Goal: Information Seeking & Learning: Learn about a topic

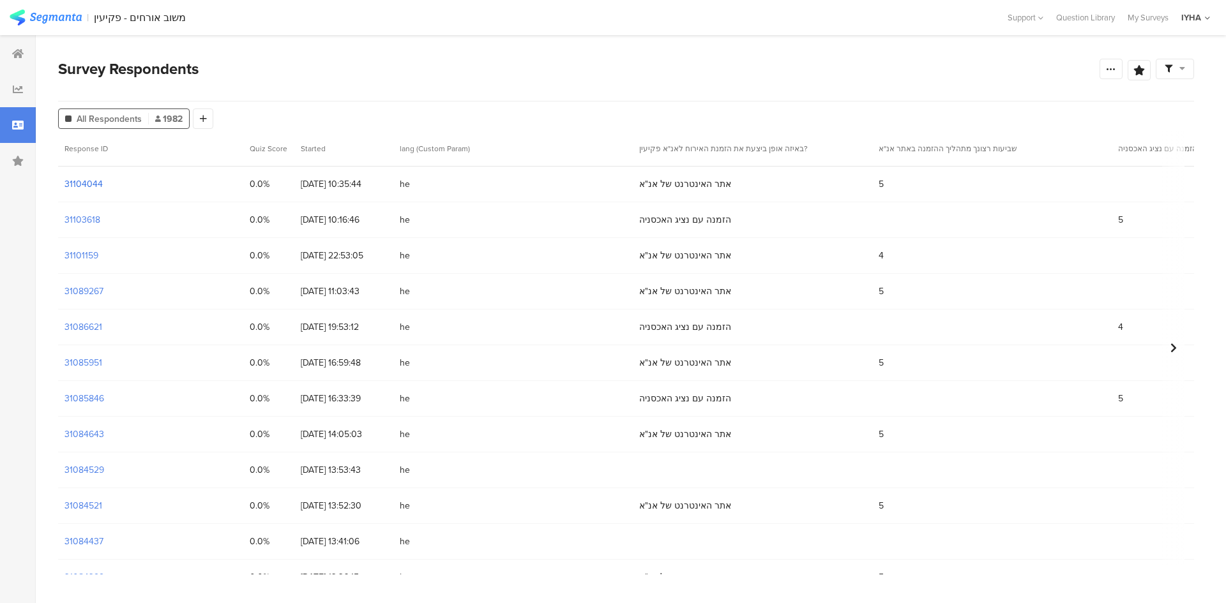
click at [79, 181] on section "31104044" at bounding box center [83, 183] width 38 height 13
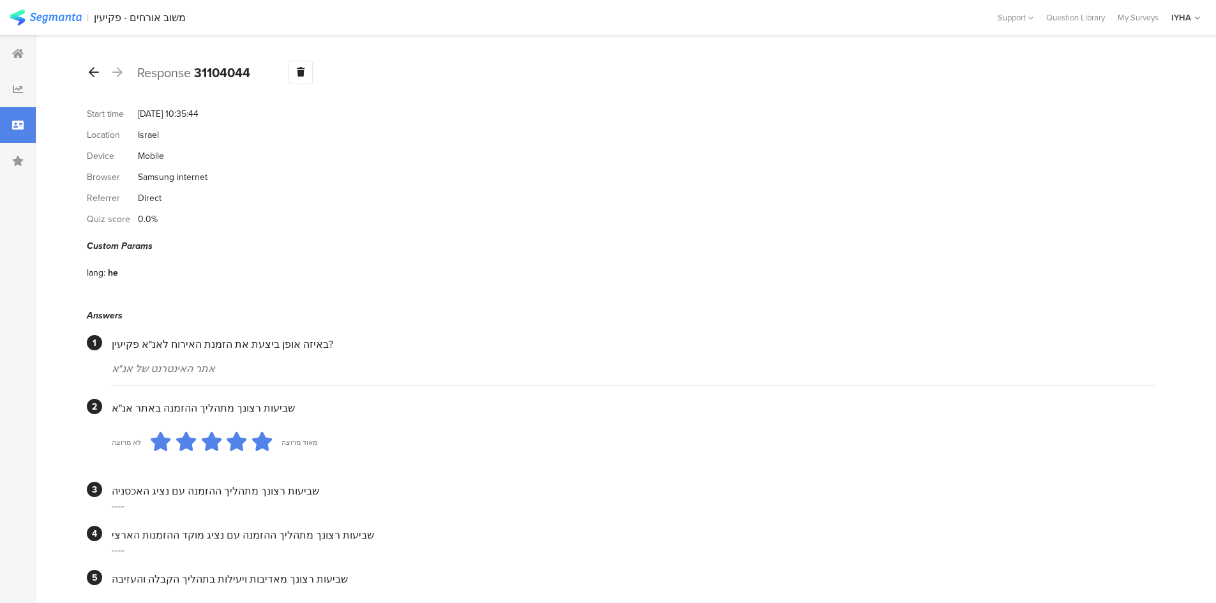
click at [93, 72] on icon at bounding box center [94, 71] width 10 height 11
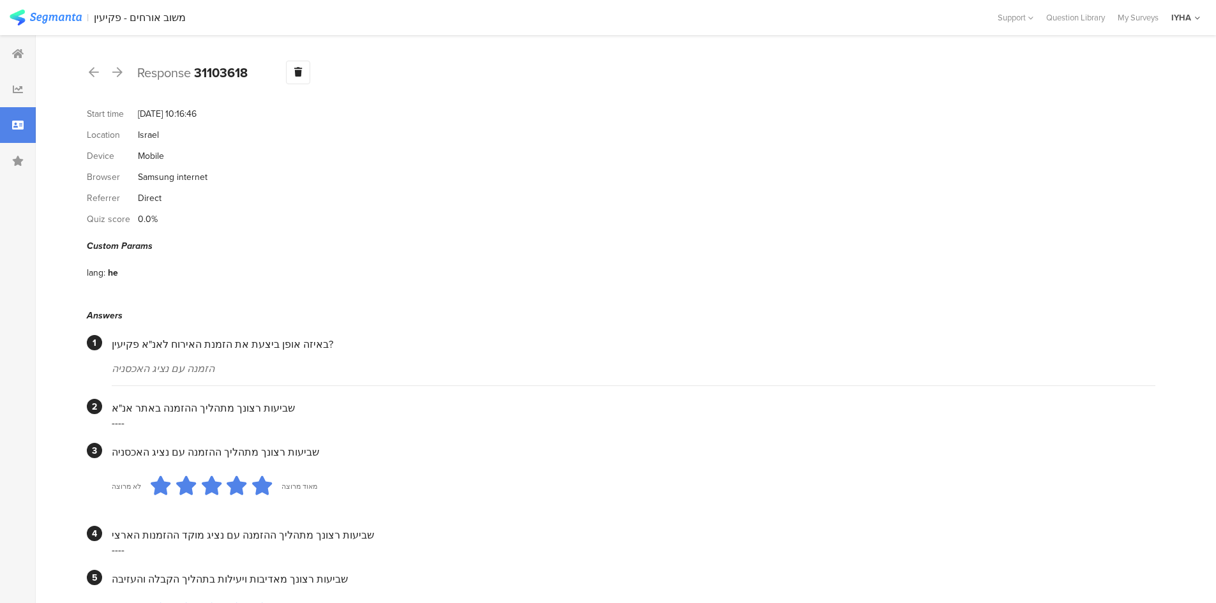
drag, startPoint x: 160, startPoint y: 153, endPoint x: 156, endPoint y: 135, distance: 18.2
click at [93, 69] on icon at bounding box center [94, 71] width 10 height 11
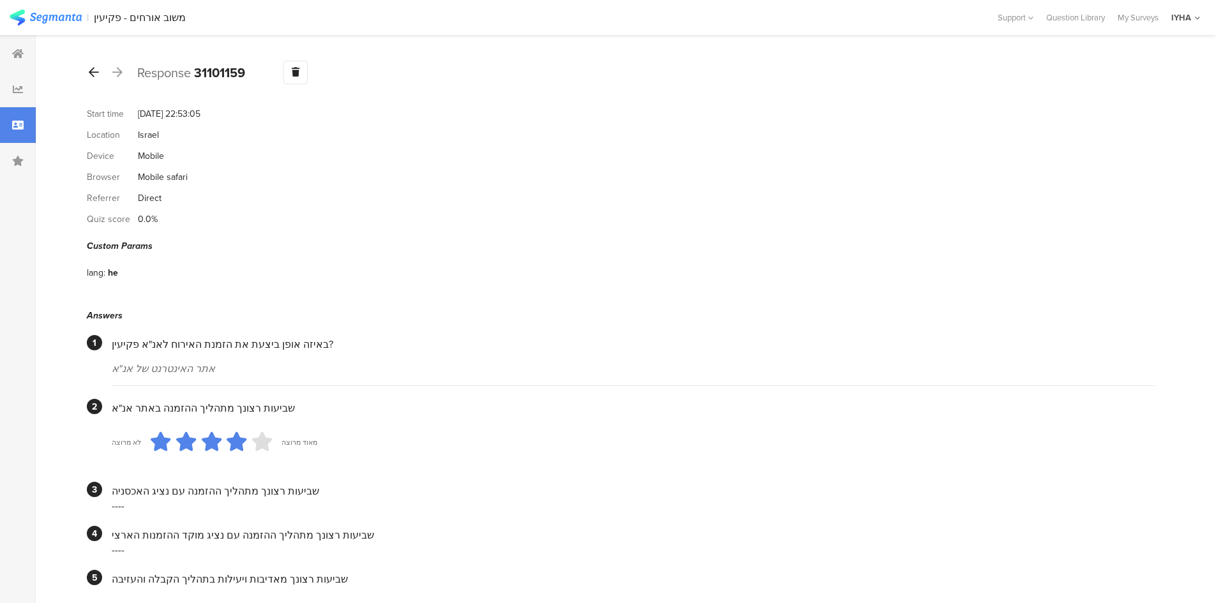
click at [92, 68] on icon at bounding box center [94, 71] width 10 height 11
click at [93, 69] on icon at bounding box center [94, 71] width 10 height 11
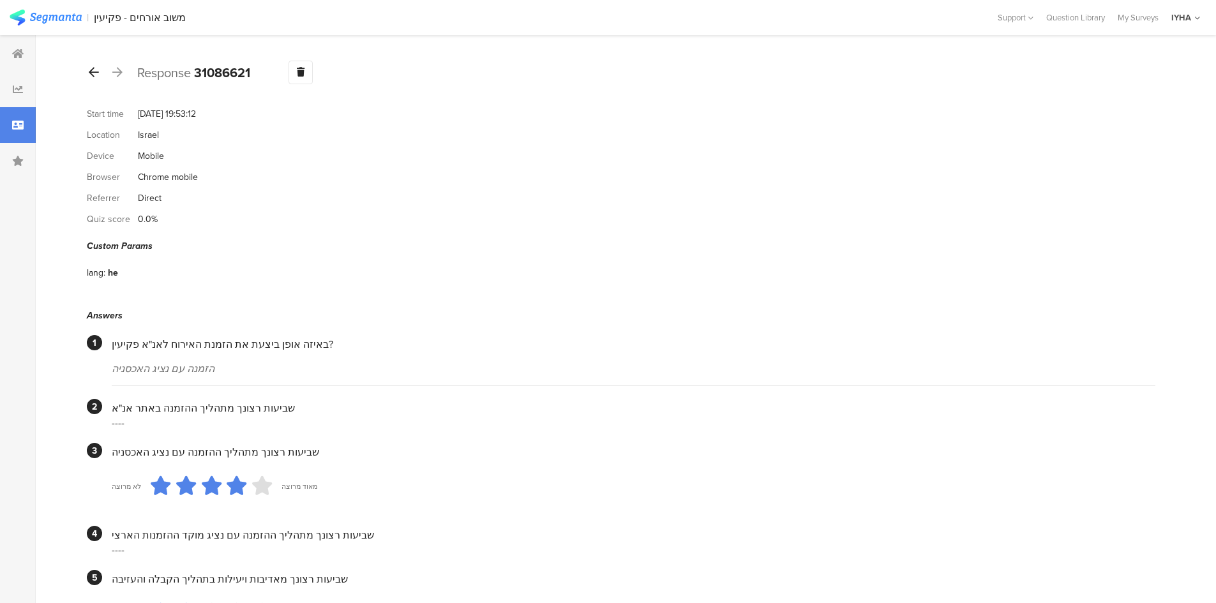
click at [93, 70] on icon at bounding box center [94, 71] width 10 height 11
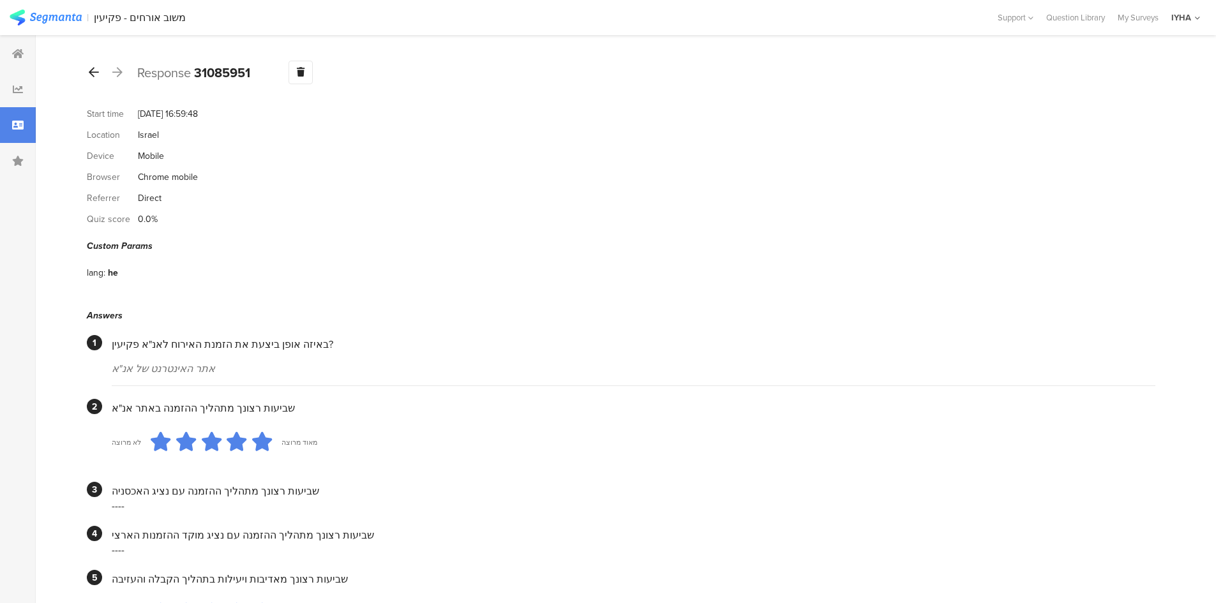
click at [95, 72] on icon at bounding box center [94, 71] width 10 height 11
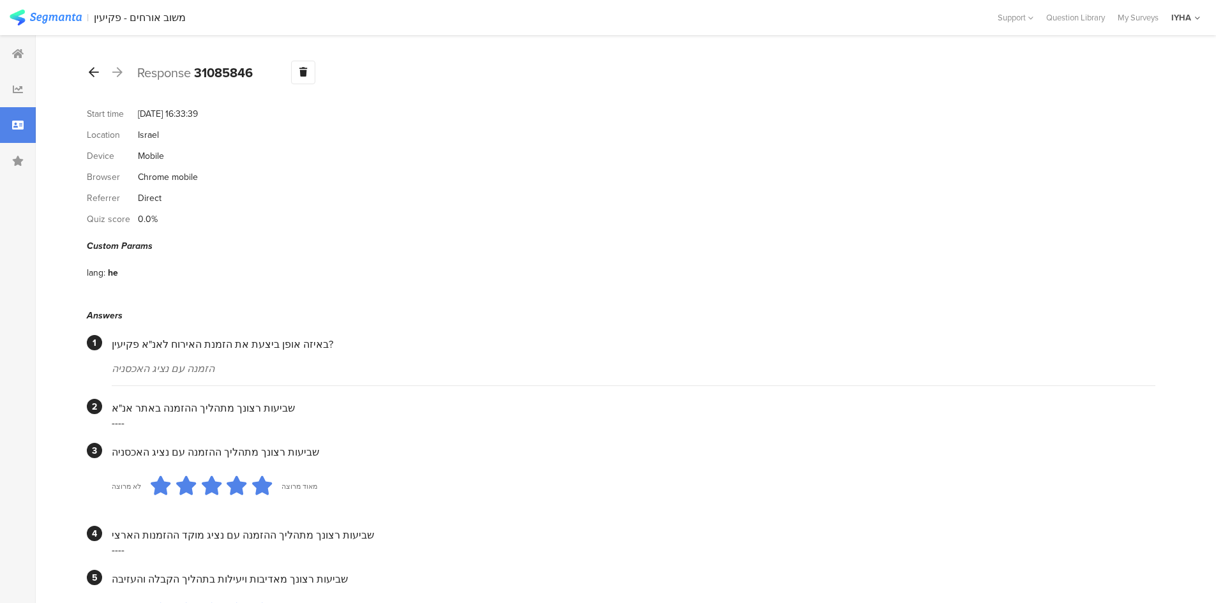
click at [93, 72] on icon at bounding box center [94, 71] width 10 height 11
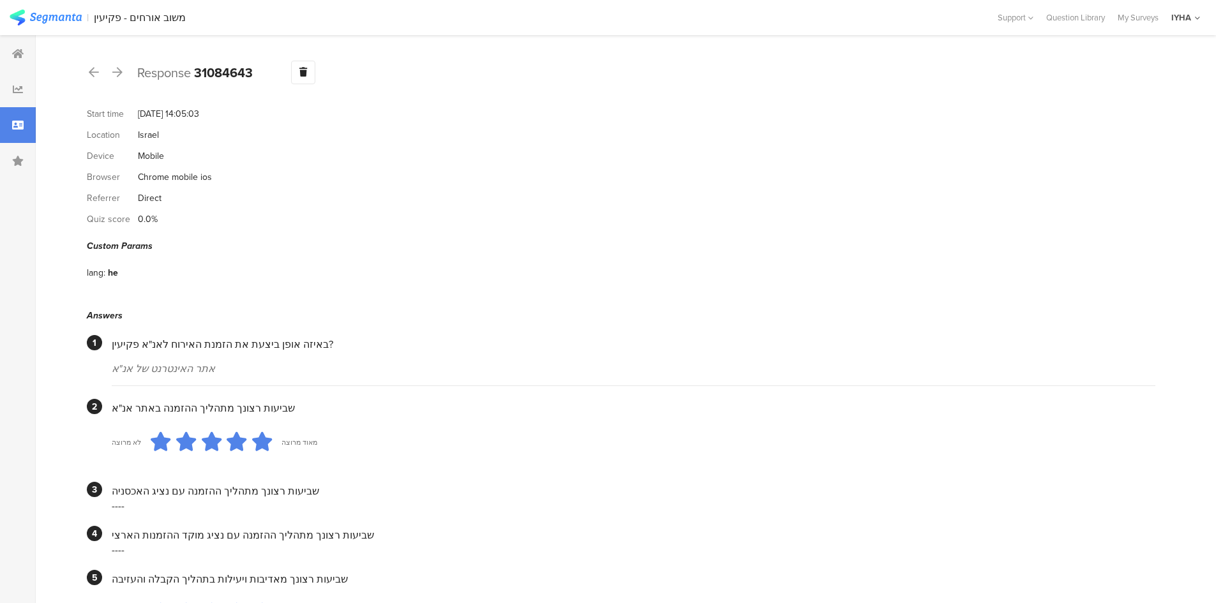
click at [22, 158] on icon at bounding box center [17, 161] width 11 height 10
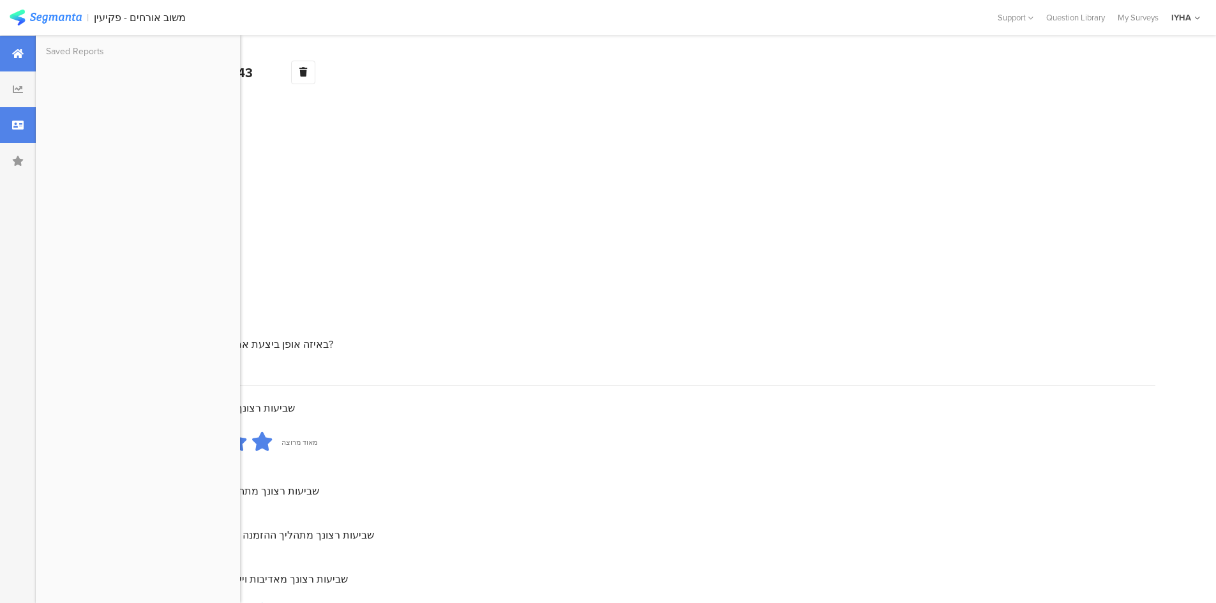
click at [12, 63] on div at bounding box center [18, 54] width 36 height 36
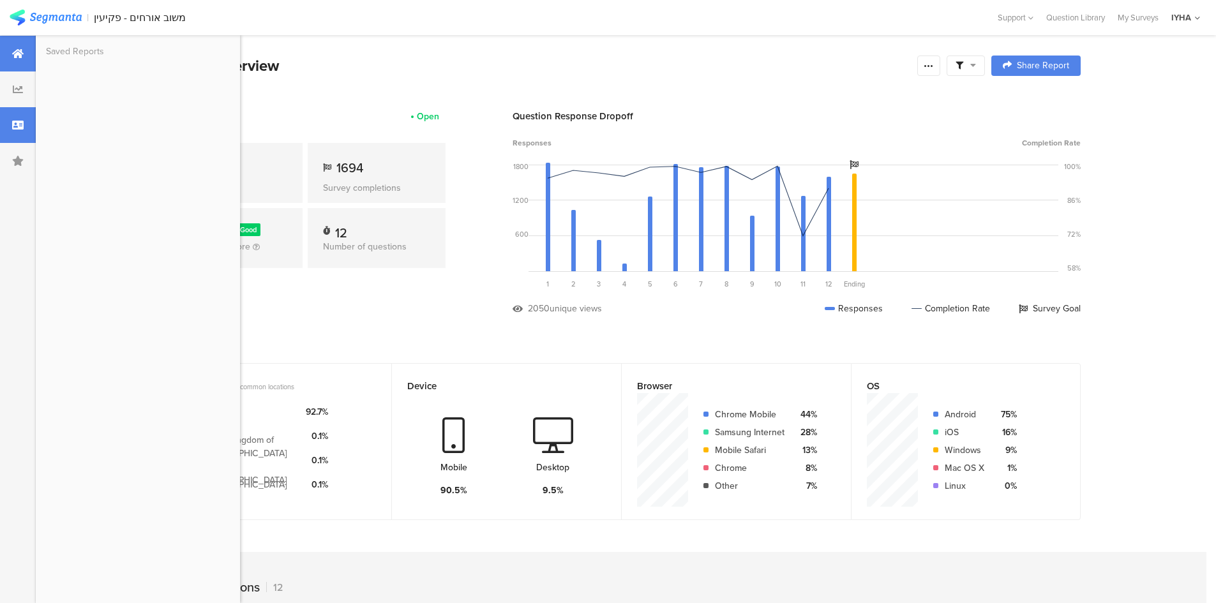
click at [20, 123] on icon at bounding box center [17, 125] width 11 height 10
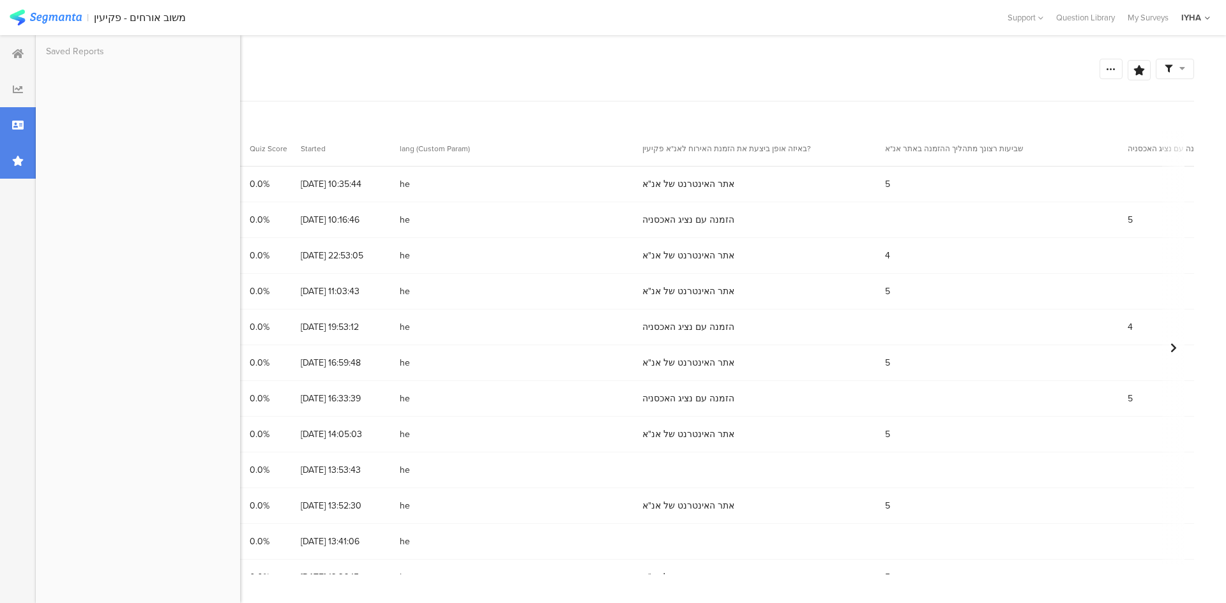
click at [10, 162] on div at bounding box center [18, 161] width 36 height 36
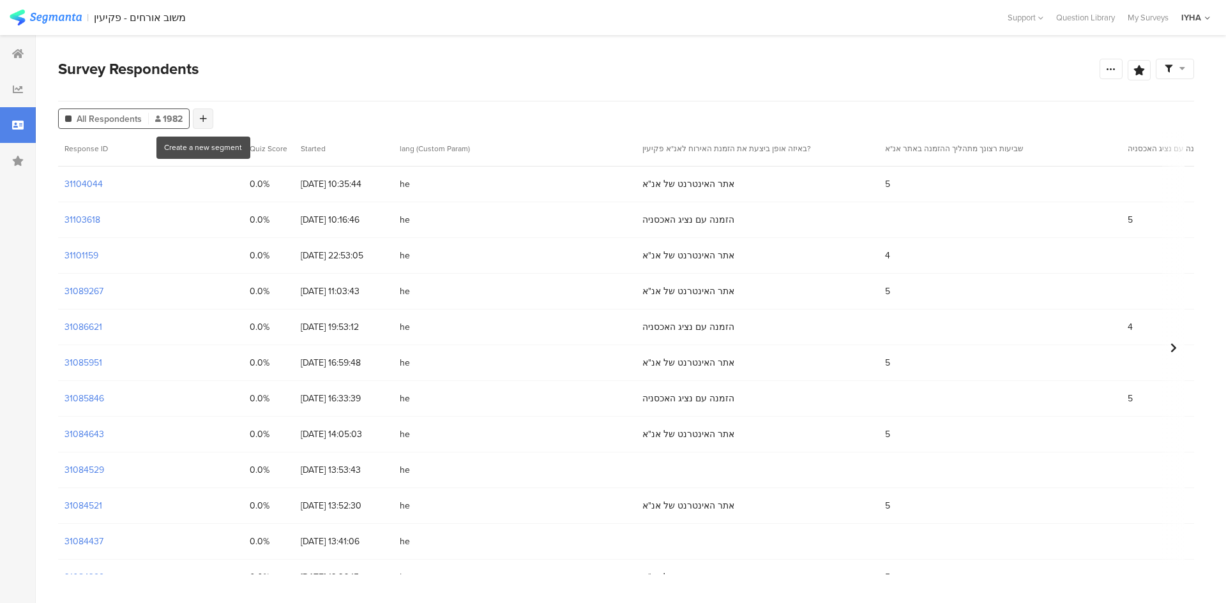
click at [204, 121] on icon at bounding box center [203, 118] width 7 height 9
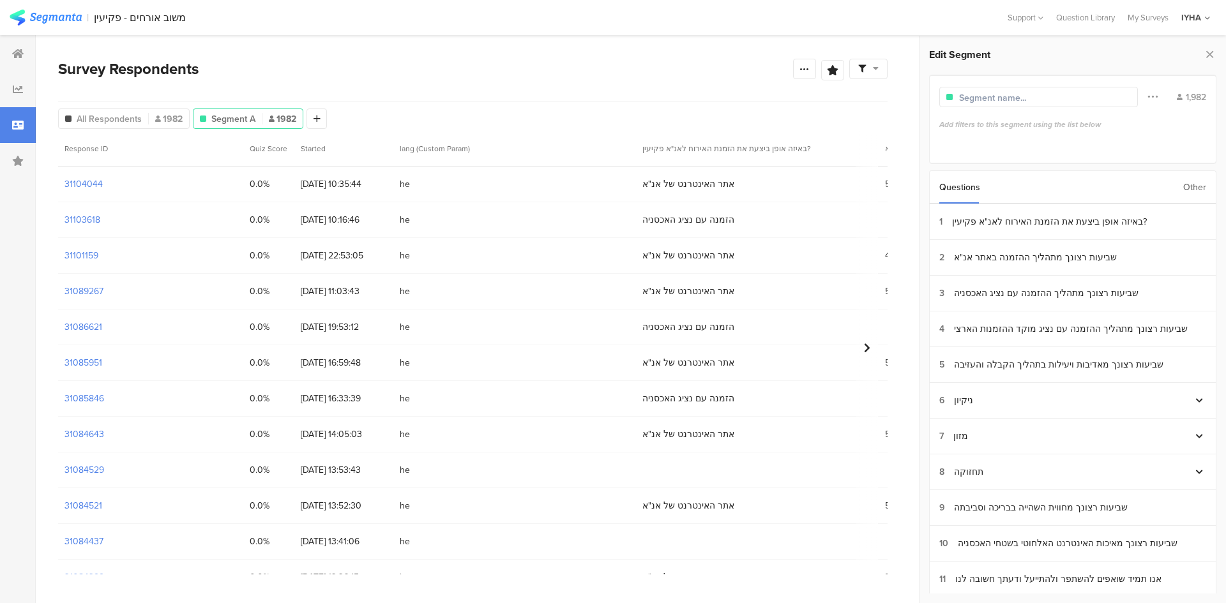
click at [1199, 188] on div "Other" at bounding box center [1194, 187] width 23 height 33
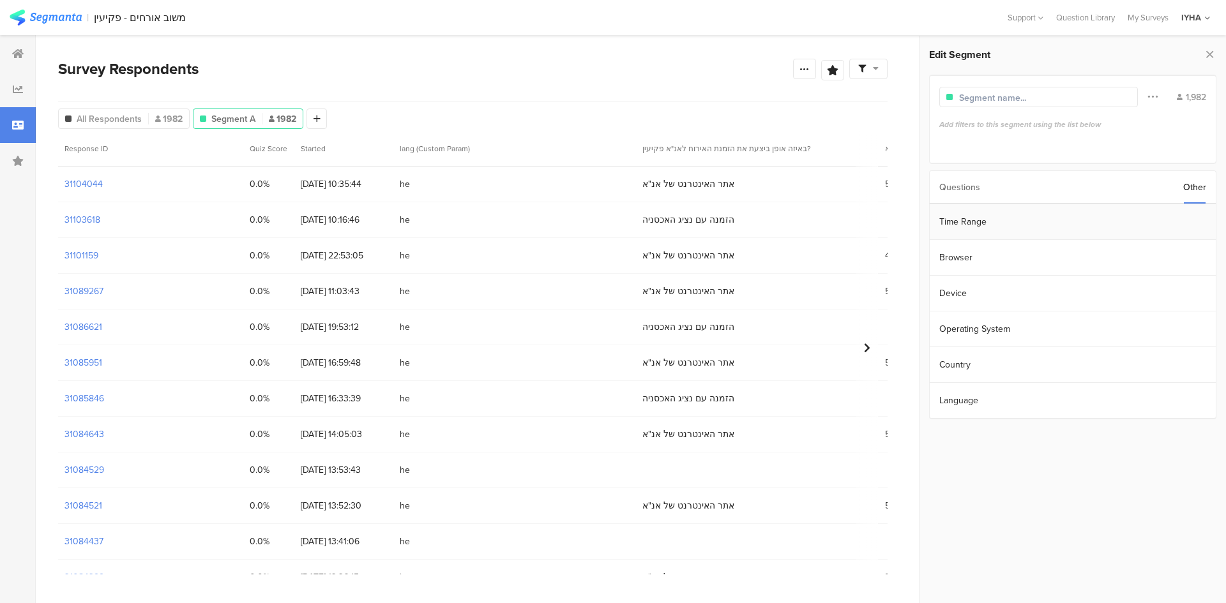
click at [1052, 220] on section "Time Range" at bounding box center [1073, 222] width 286 height 36
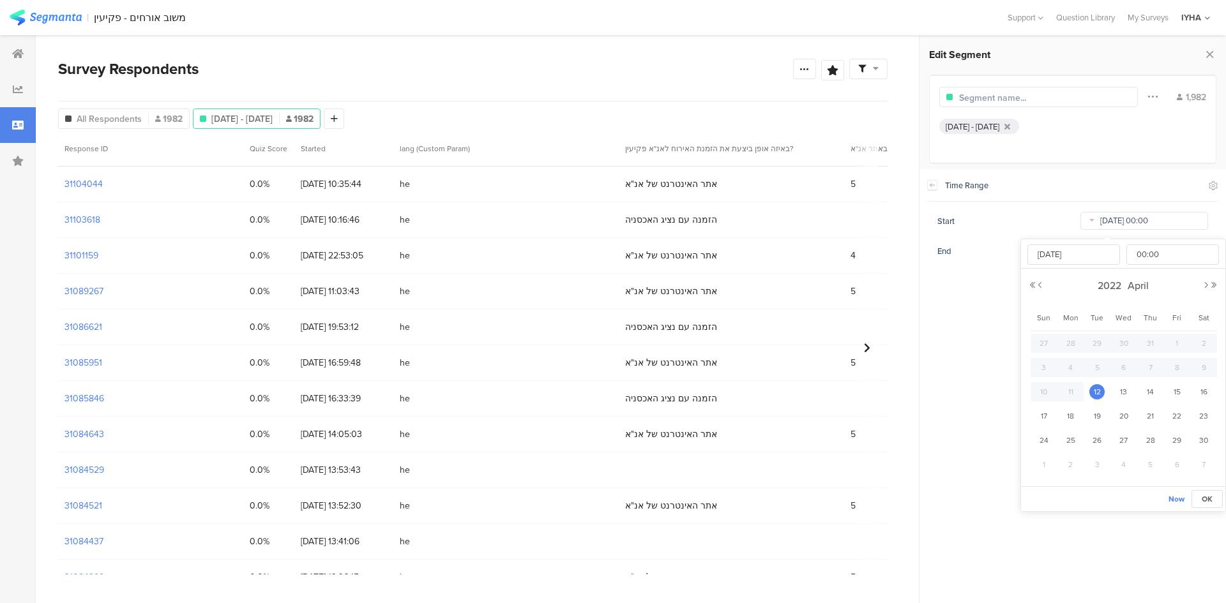
click at [1170, 225] on input "[DATE] 00:00" at bounding box center [1144, 221] width 128 height 18
click at [1205, 283] on button "Next Month" at bounding box center [1206, 286] width 8 height 8
click at [1214, 285] on button "Next Year" at bounding box center [1214, 286] width 8 height 8
click at [1213, 284] on button "Next Year" at bounding box center [1214, 286] width 8 height 8
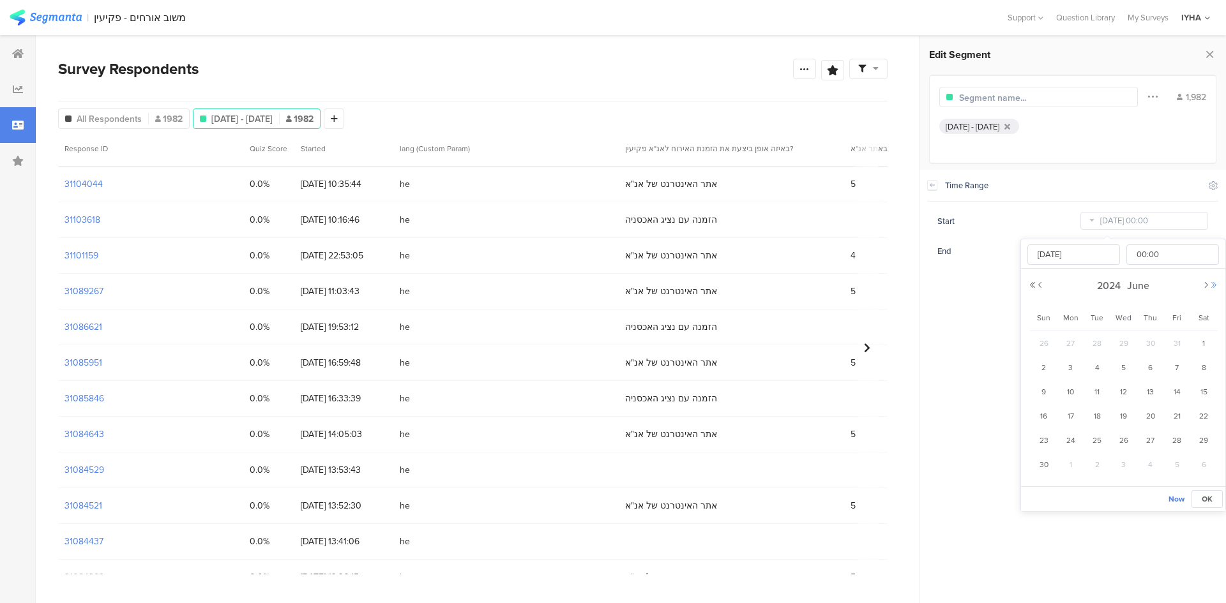
click at [1213, 284] on button "Next Year" at bounding box center [1214, 286] width 8 height 8
click at [1205, 284] on button "Next Month" at bounding box center [1206, 286] width 8 height 8
click at [1175, 347] on span "1" at bounding box center [1176, 343] width 15 height 15
type input "[DATE] 00:00"
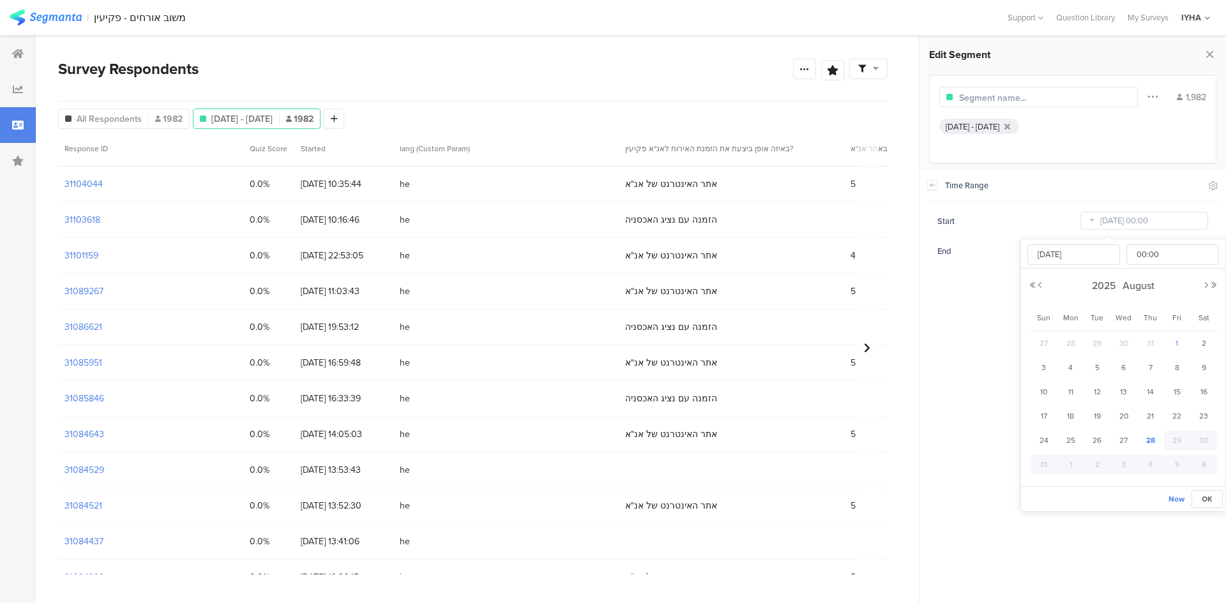
type input "[DATE]"
click at [1066, 418] on span "18" at bounding box center [1070, 416] width 15 height 15
type input "[DATE] 00:00"
type input "[DATE]"
click at [1180, 345] on span "1" at bounding box center [1176, 343] width 15 height 15
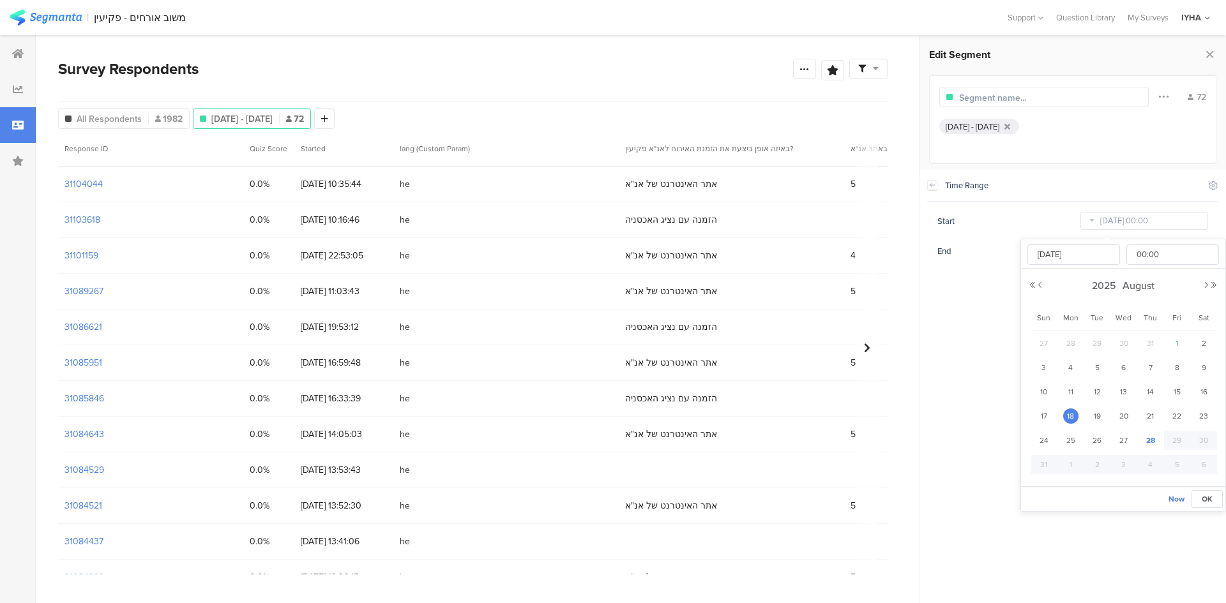
type input "[DATE] 00:00"
type input "[DATE]"
click at [1207, 501] on span "OK" at bounding box center [1207, 499] width 11 height 11
click at [1121, 248] on input "[DATE] 23:59" at bounding box center [1144, 251] width 128 height 18
click at [1069, 446] on span "18" at bounding box center [1070, 446] width 15 height 15
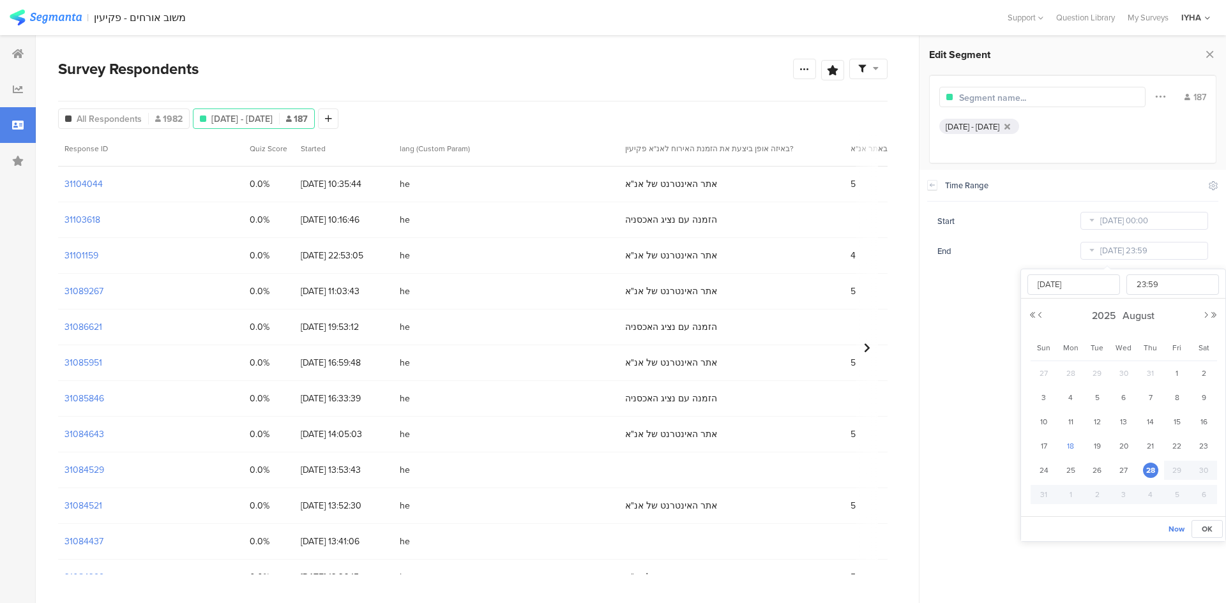
type input "[DATE] 23:59"
type input "[DATE]"
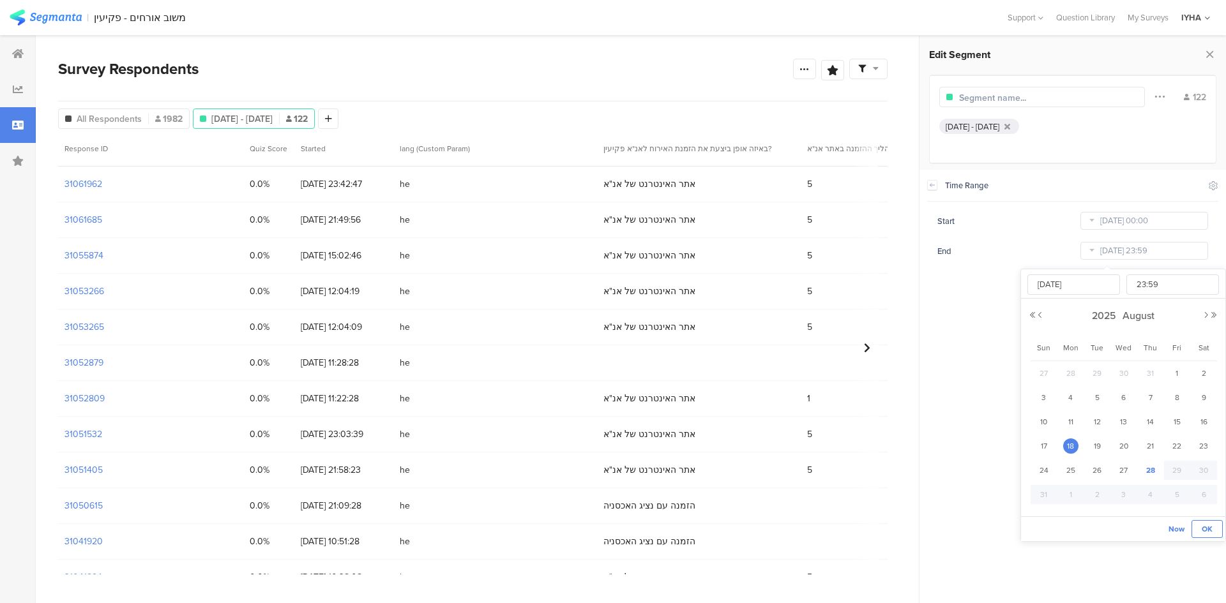
click at [1204, 525] on span "OK" at bounding box center [1207, 529] width 11 height 11
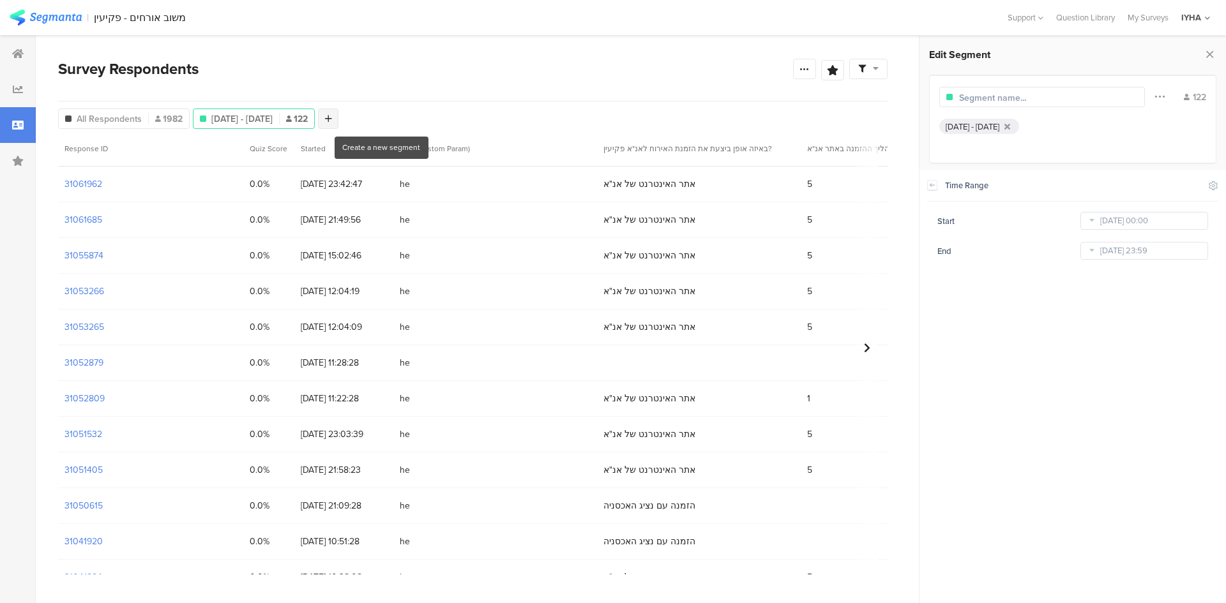
click at [332, 116] on icon at bounding box center [328, 118] width 7 height 9
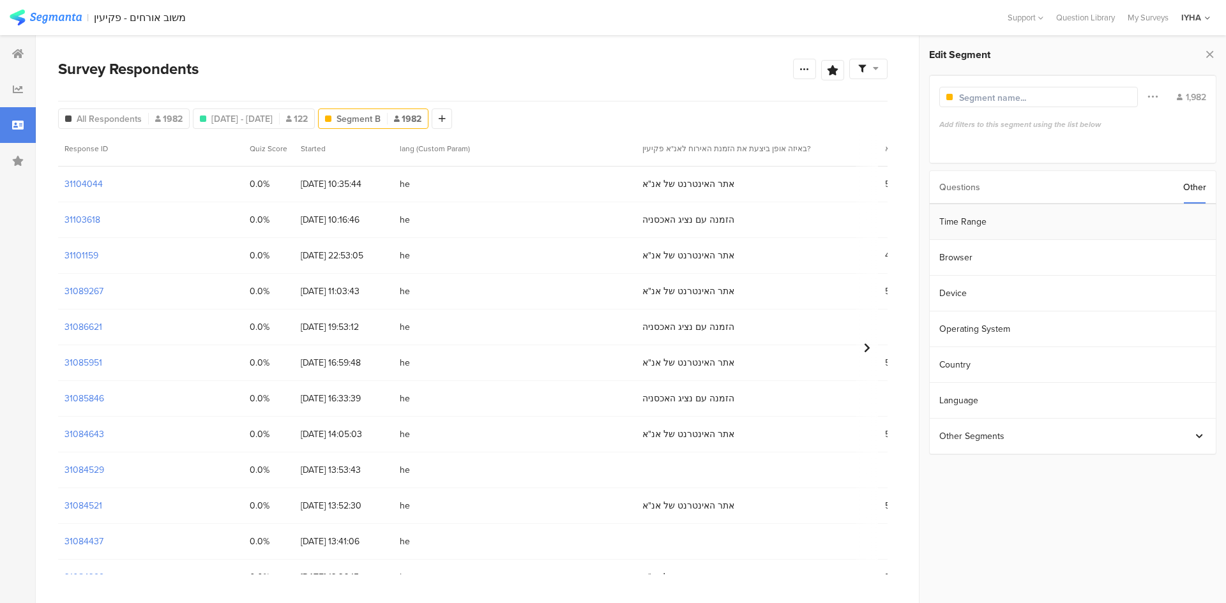
click at [1030, 222] on section "Time Range" at bounding box center [1073, 222] width 286 height 36
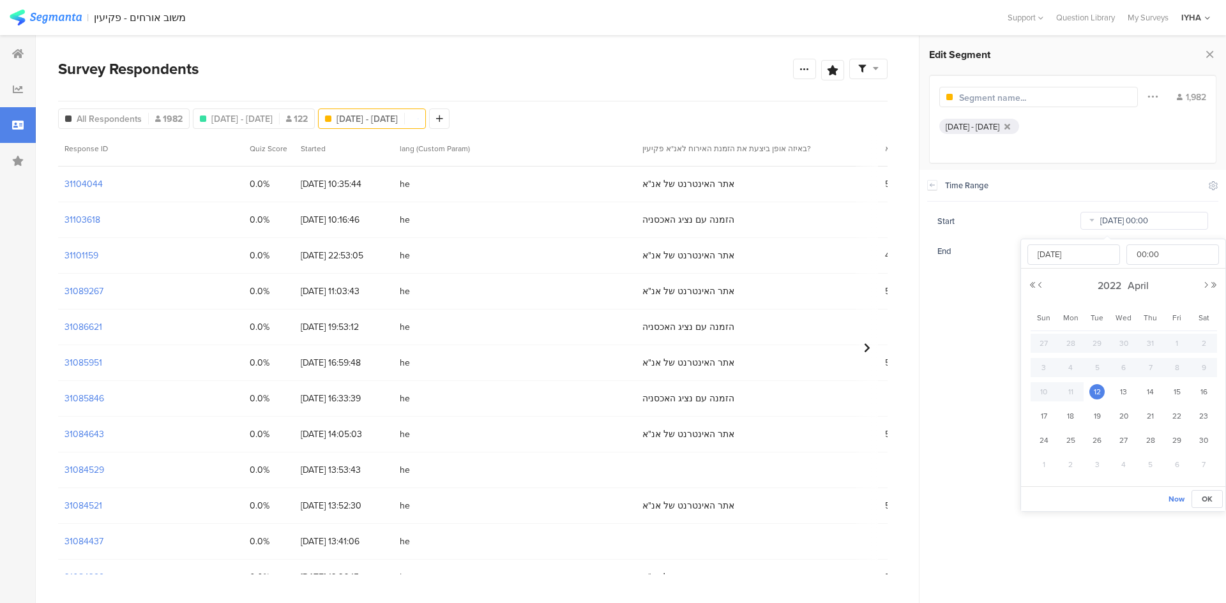
click at [1121, 225] on input "[DATE] 00:00" at bounding box center [1144, 221] width 128 height 18
click at [1206, 285] on button "Next Month" at bounding box center [1206, 286] width 8 height 8
click at [1216, 285] on button "Next Year" at bounding box center [1214, 286] width 8 height 8
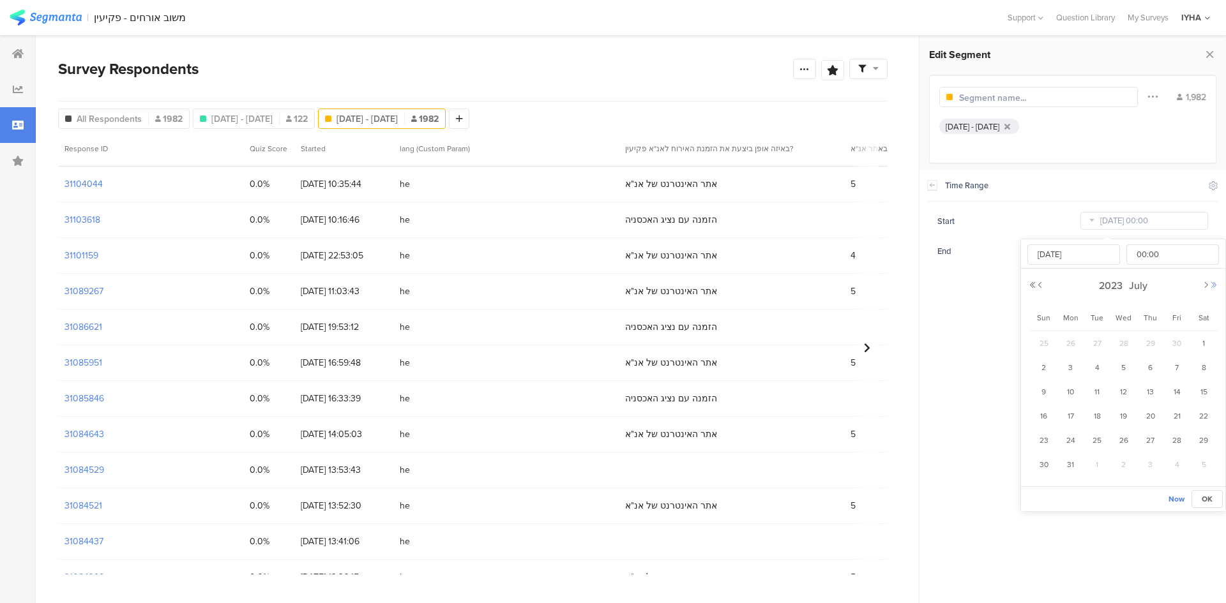
click at [1216, 285] on button "Next Year" at bounding box center [1214, 286] width 8 height 8
click at [1205, 285] on button "Next Month" at bounding box center [1206, 286] width 8 height 8
click at [1181, 343] on span "1" at bounding box center [1176, 343] width 15 height 15
type input "[DATE] 00:00"
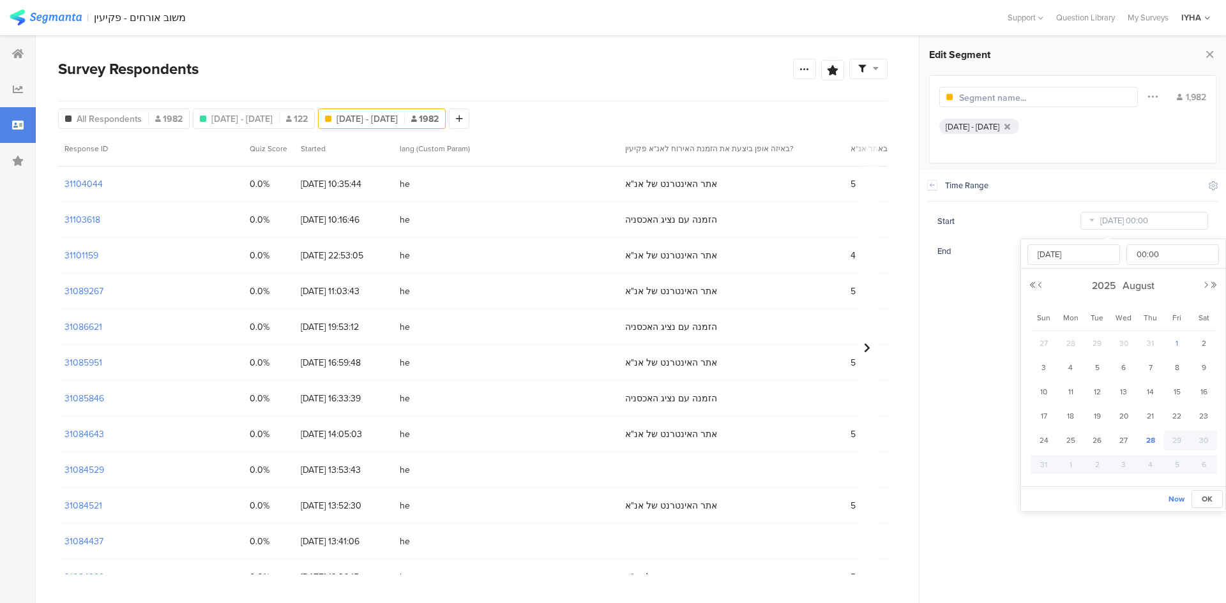
type input "[DATE]"
click at [1203, 494] on span "OK" at bounding box center [1207, 499] width 11 height 11
click at [1159, 253] on input "[DATE] 23:59" at bounding box center [1144, 251] width 128 height 18
click at [1201, 525] on button "OK" at bounding box center [1206, 529] width 31 height 18
click at [457, 119] on icon at bounding box center [453, 118] width 7 height 9
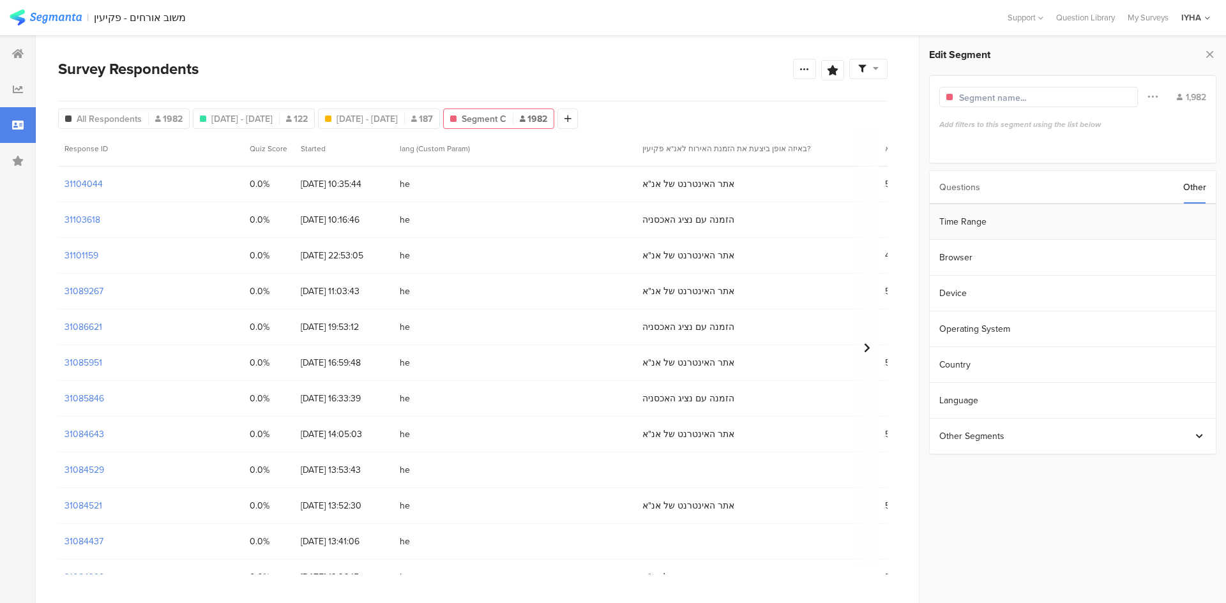
click at [1142, 216] on section "Time Range" at bounding box center [1073, 222] width 286 height 36
click at [1165, 223] on input "[DATE] 00:00" at bounding box center [1144, 221] width 128 height 18
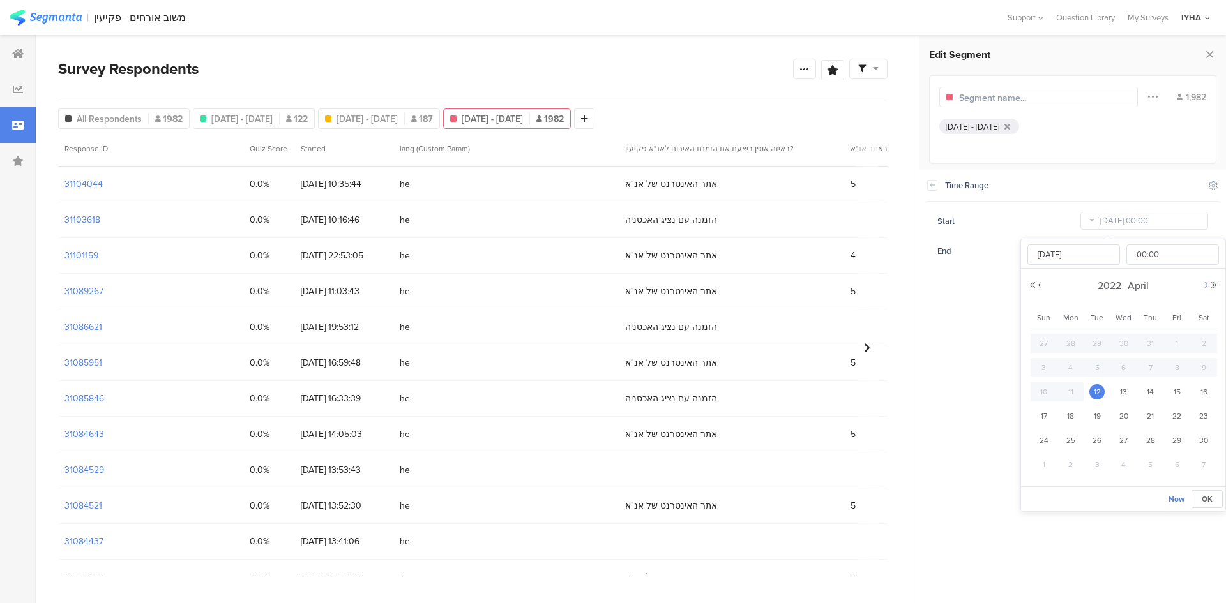
click at [1206, 283] on button "Next Month" at bounding box center [1206, 286] width 8 height 8
click at [1220, 285] on div "[DATE] 00:00 00 01 02 03 04 05 06 07 08 09 10 11 12 13 14 15 16 17 18 19 20 21 …" at bounding box center [1123, 362] width 204 height 247
click at [1216, 284] on button "Next Year" at bounding box center [1214, 286] width 8 height 8
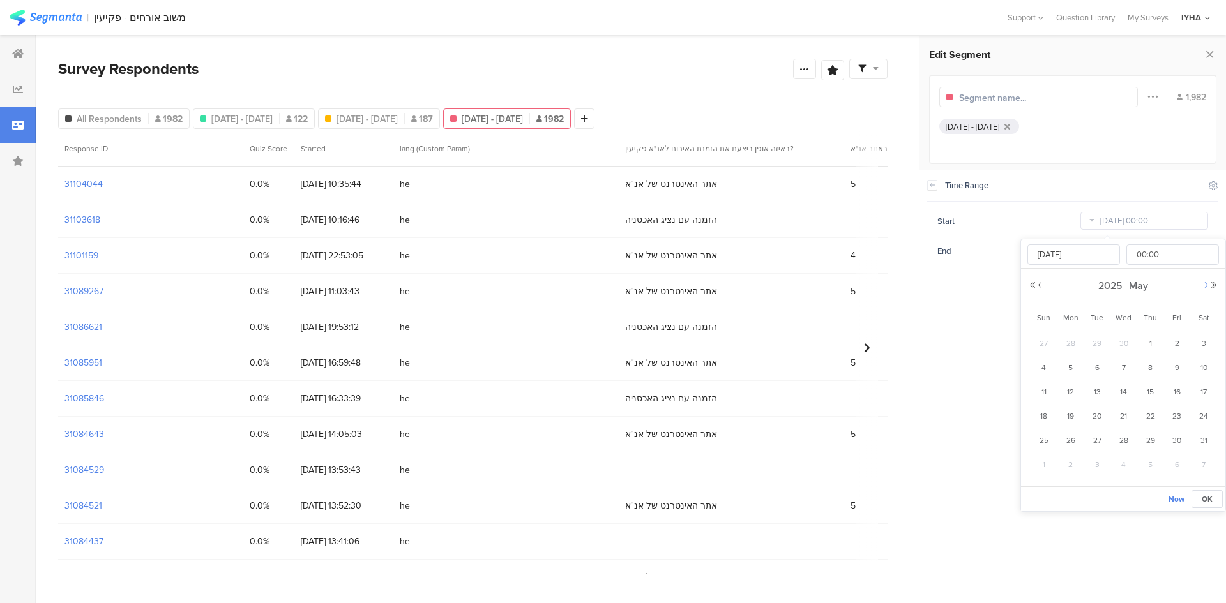
click at [1205, 285] on button "Next Month" at bounding box center [1206, 286] width 8 height 8
click at [1182, 344] on span "1" at bounding box center [1176, 343] width 15 height 15
type input "[DATE] 00:00"
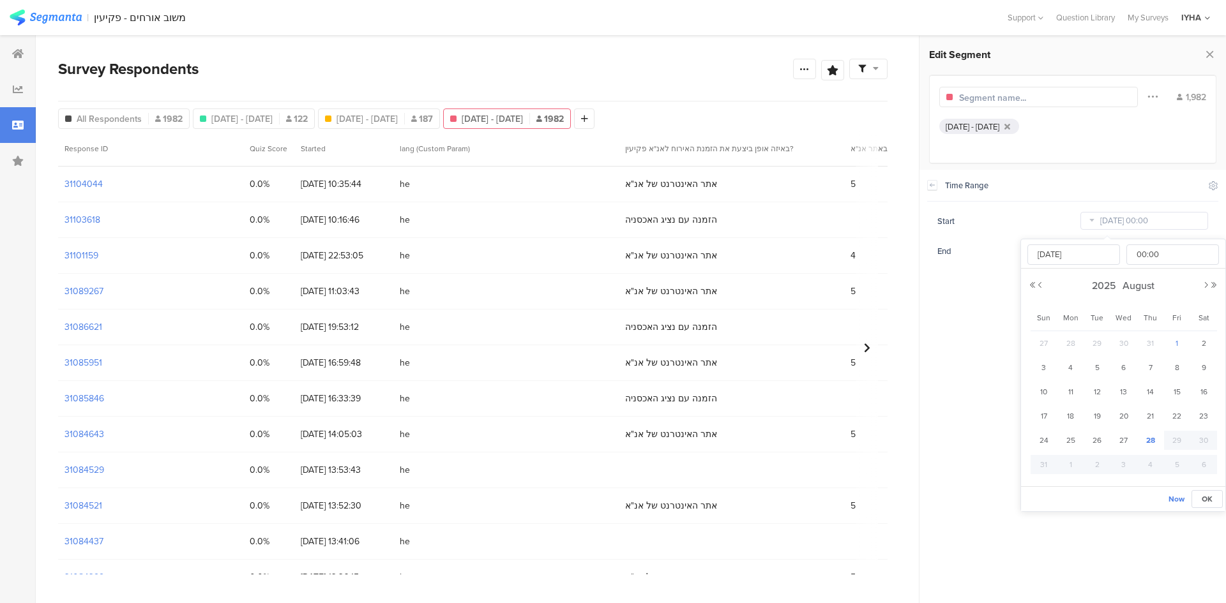
type input "[DATE]"
click at [1206, 504] on button "OK" at bounding box center [1206, 499] width 31 height 18
click at [1170, 221] on input "[DATE] 00:00" at bounding box center [1144, 221] width 128 height 18
click at [1071, 417] on span "18" at bounding box center [1070, 416] width 15 height 15
type input "[DATE] 00:00"
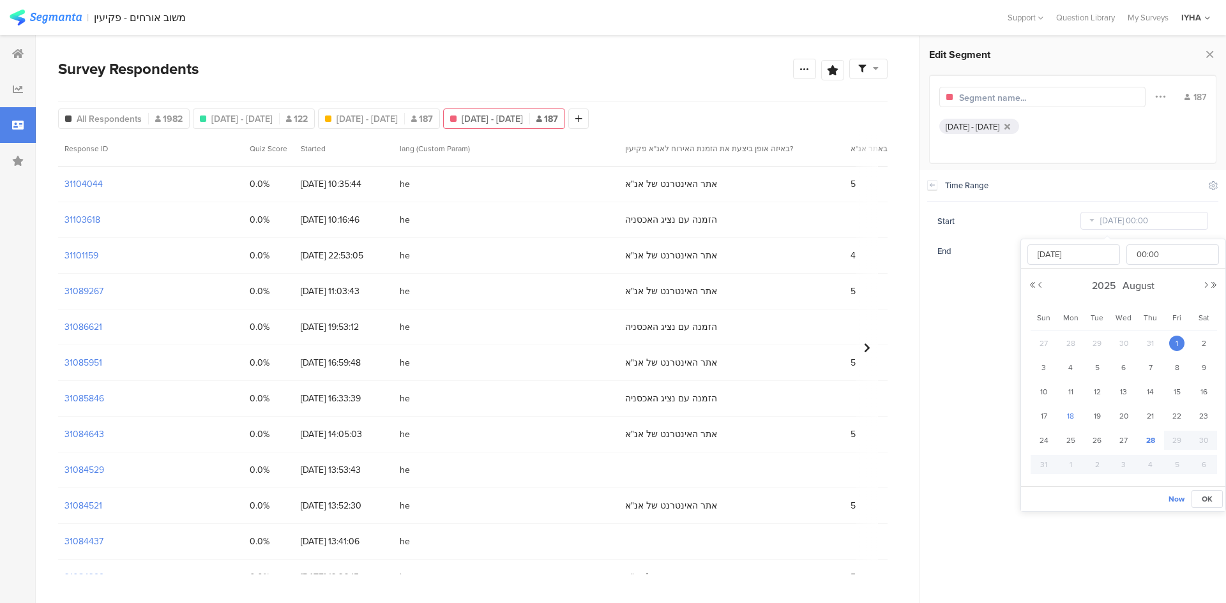
type input "[DATE]"
click at [1099, 416] on span "19" at bounding box center [1096, 416] width 15 height 15
type input "[DATE] 00:00"
type input "[DATE]"
click at [1202, 495] on span "OK" at bounding box center [1207, 499] width 11 height 11
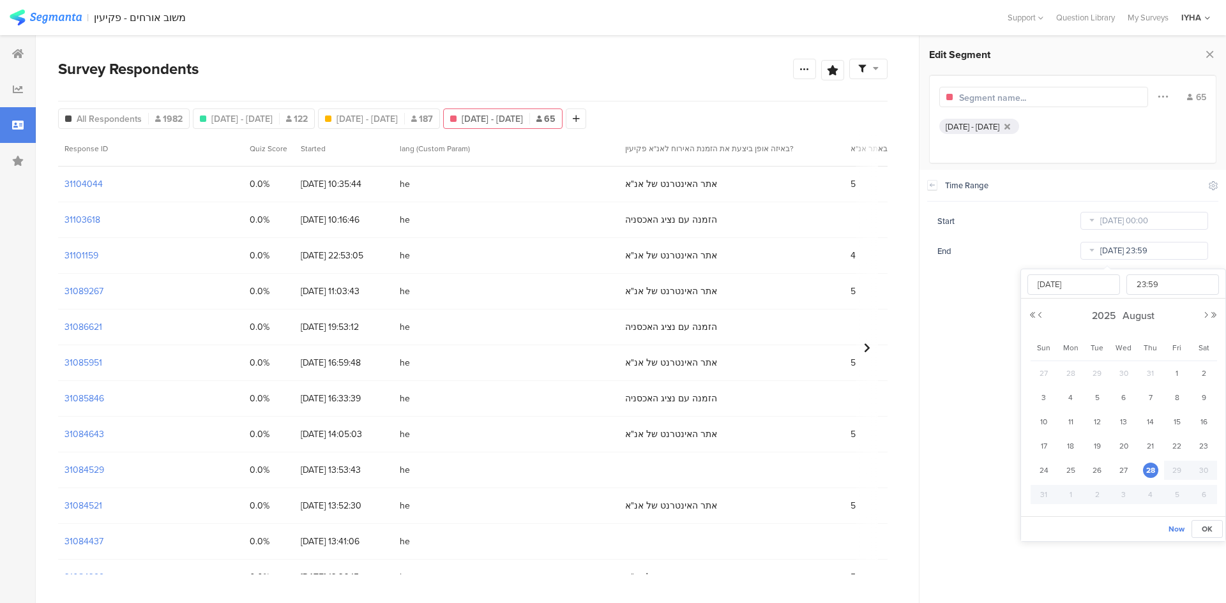
click at [1142, 252] on input "[DATE] 23:59" at bounding box center [1144, 251] width 128 height 18
click at [1150, 469] on span "28" at bounding box center [1150, 470] width 15 height 15
click at [1204, 531] on span "OK" at bounding box center [1207, 529] width 11 height 11
click at [273, 118] on span "[DATE] - [DATE]" at bounding box center [241, 118] width 61 height 13
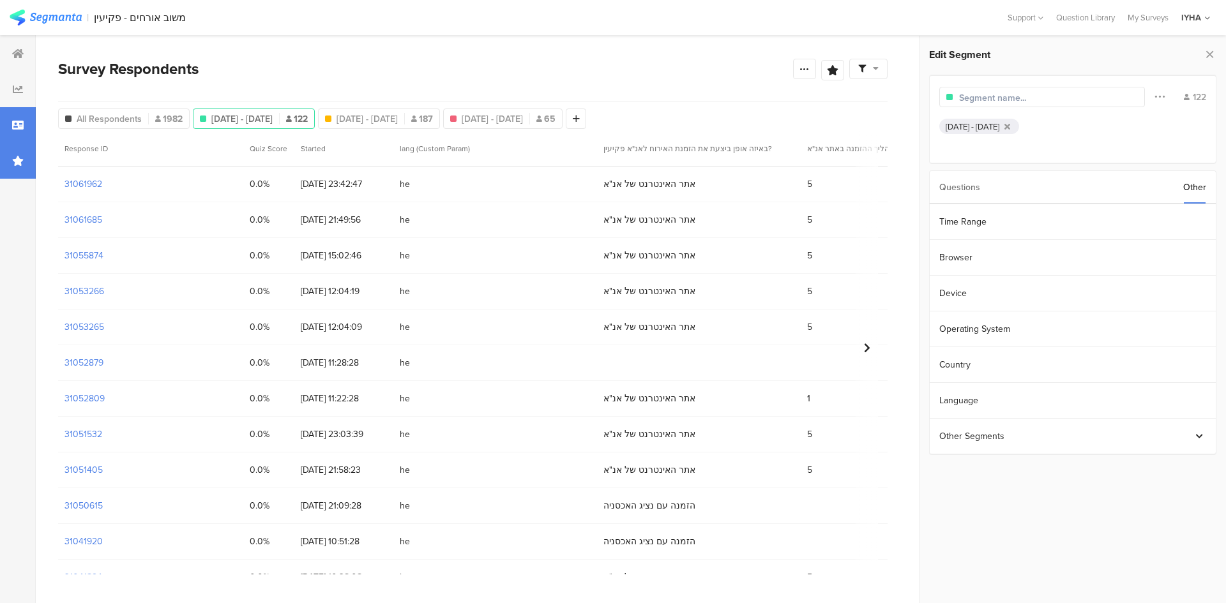
click at [20, 160] on icon at bounding box center [17, 161] width 11 height 10
click at [14, 158] on icon at bounding box center [17, 161] width 11 height 10
click at [12, 94] on div at bounding box center [18, 90] width 36 height 36
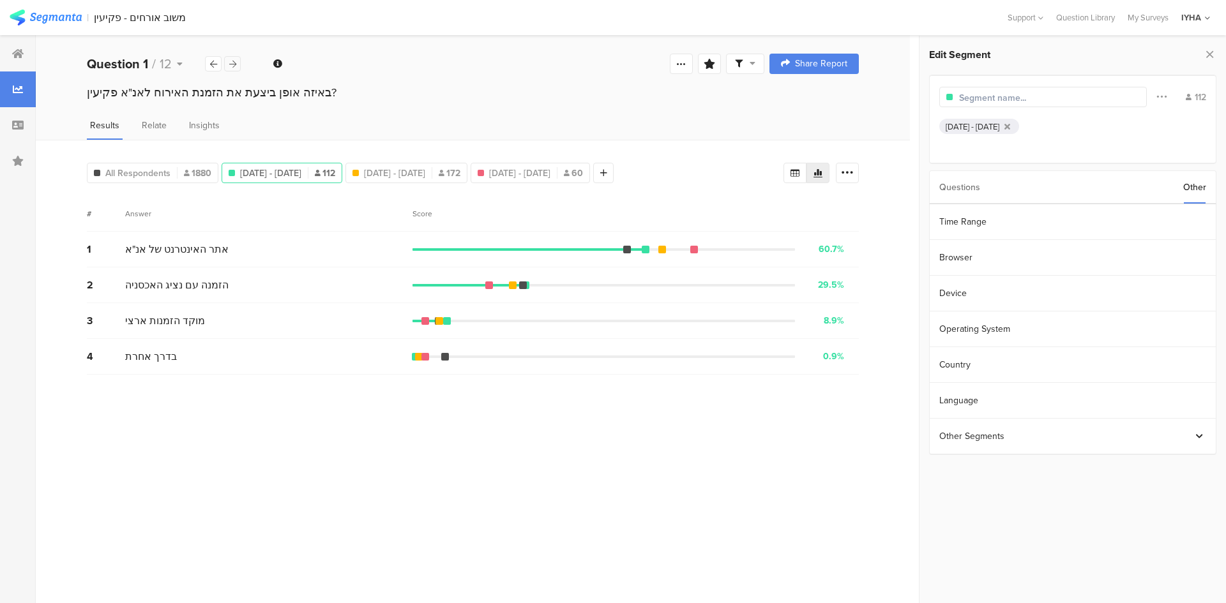
click at [233, 68] on div at bounding box center [232, 63] width 17 height 15
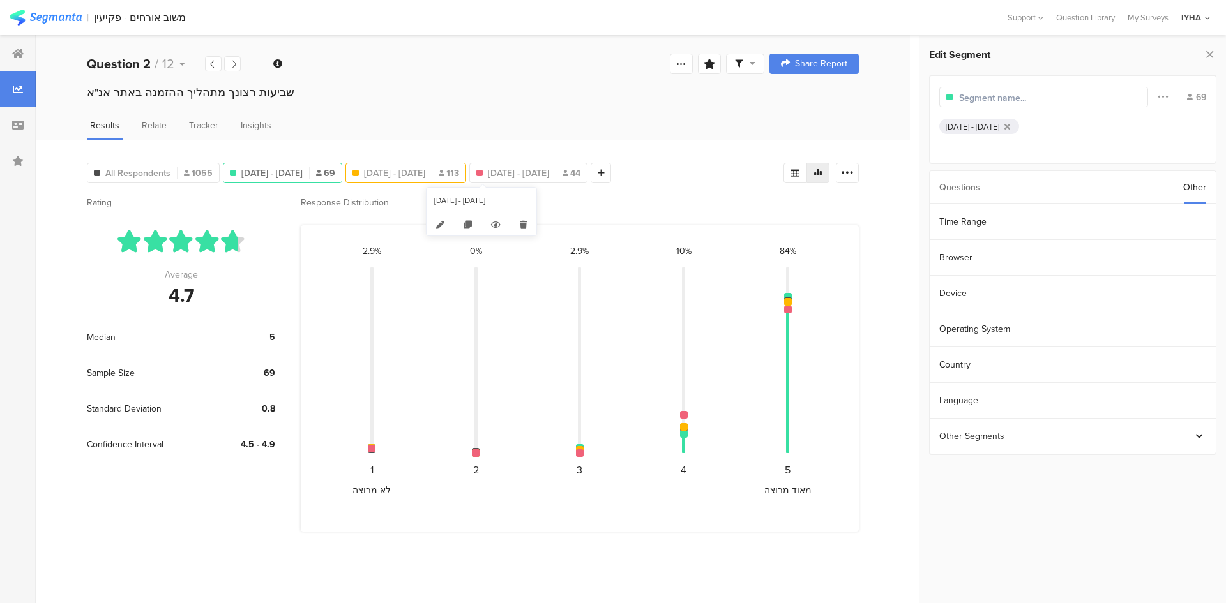
click at [425, 177] on span "[DATE] - [DATE]" at bounding box center [394, 173] width 61 height 13
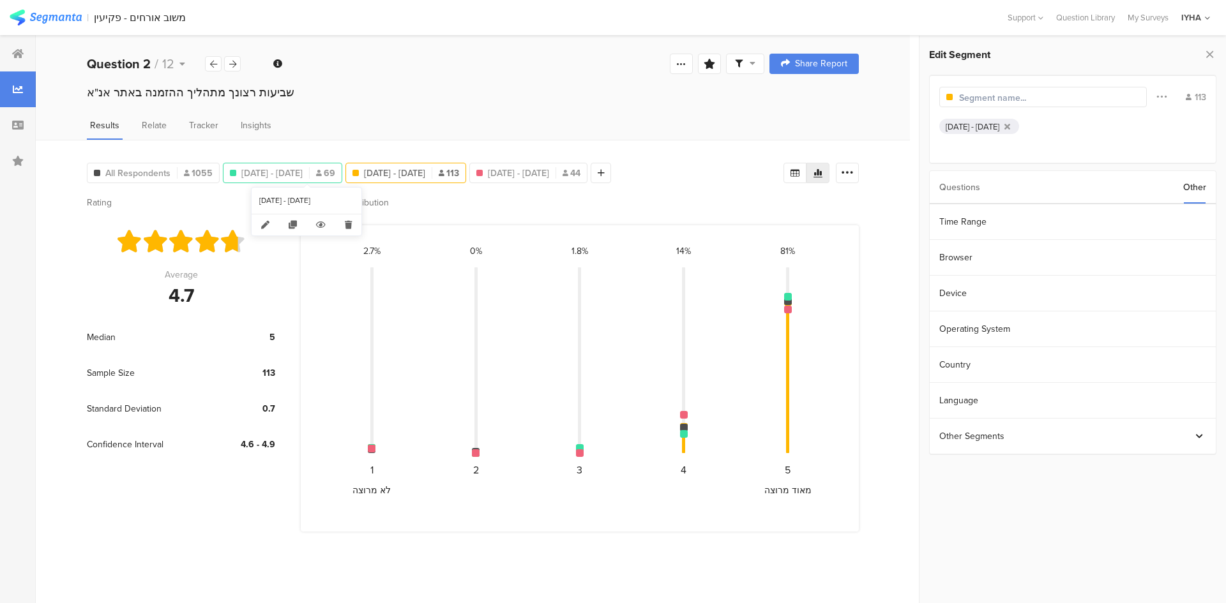
click at [303, 170] on span "[DATE] - [DATE]" at bounding box center [271, 173] width 61 height 13
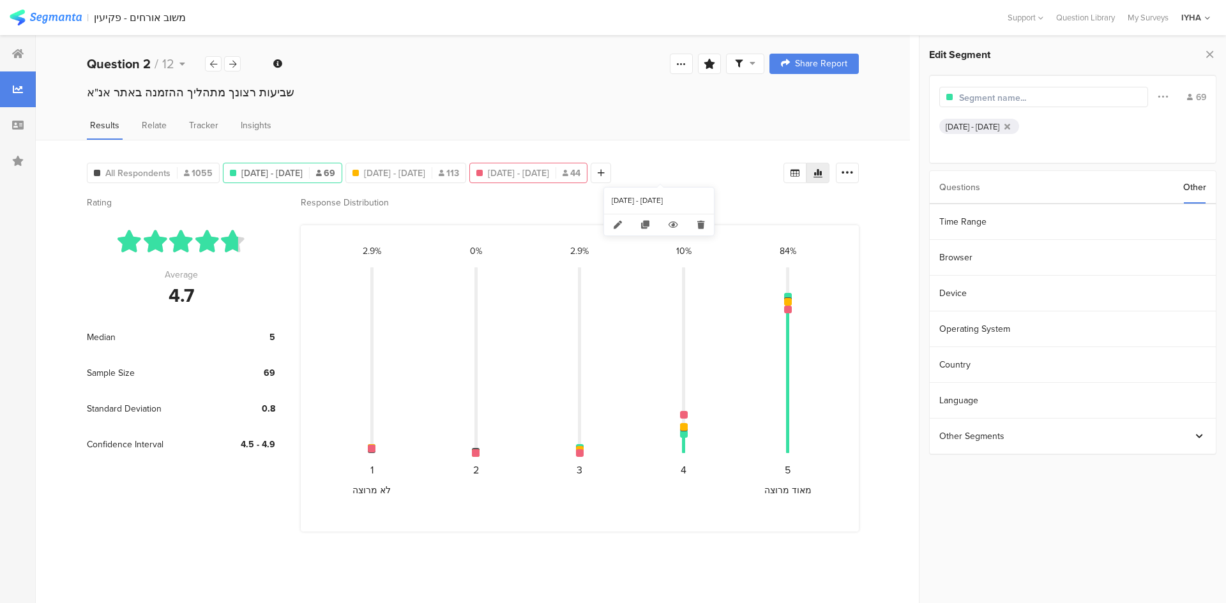
click at [549, 179] on span "[DATE] - [DATE]" at bounding box center [518, 173] width 61 height 13
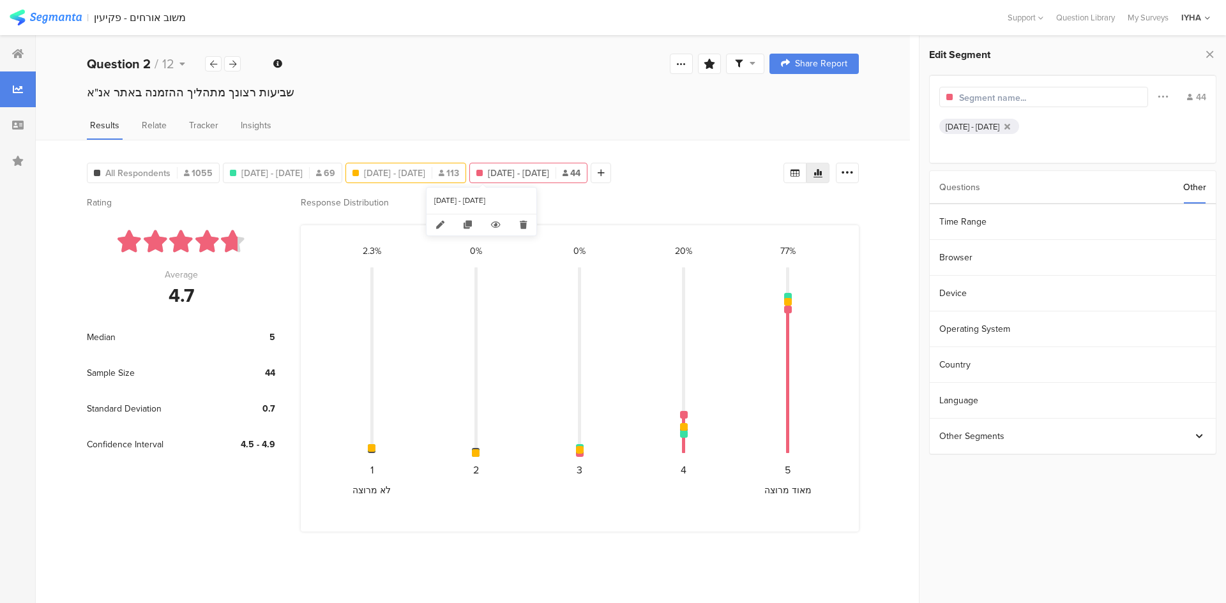
click at [425, 176] on span "[DATE] - [DATE]" at bounding box center [394, 173] width 61 height 13
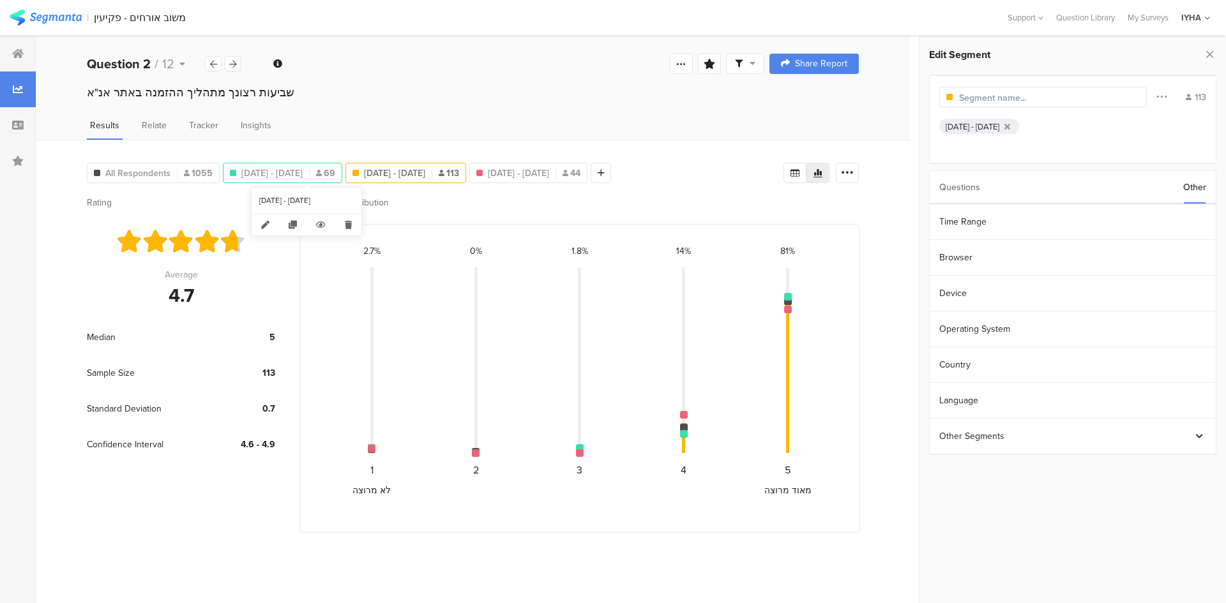
click at [303, 178] on span "[DATE] - [DATE]" at bounding box center [271, 173] width 61 height 13
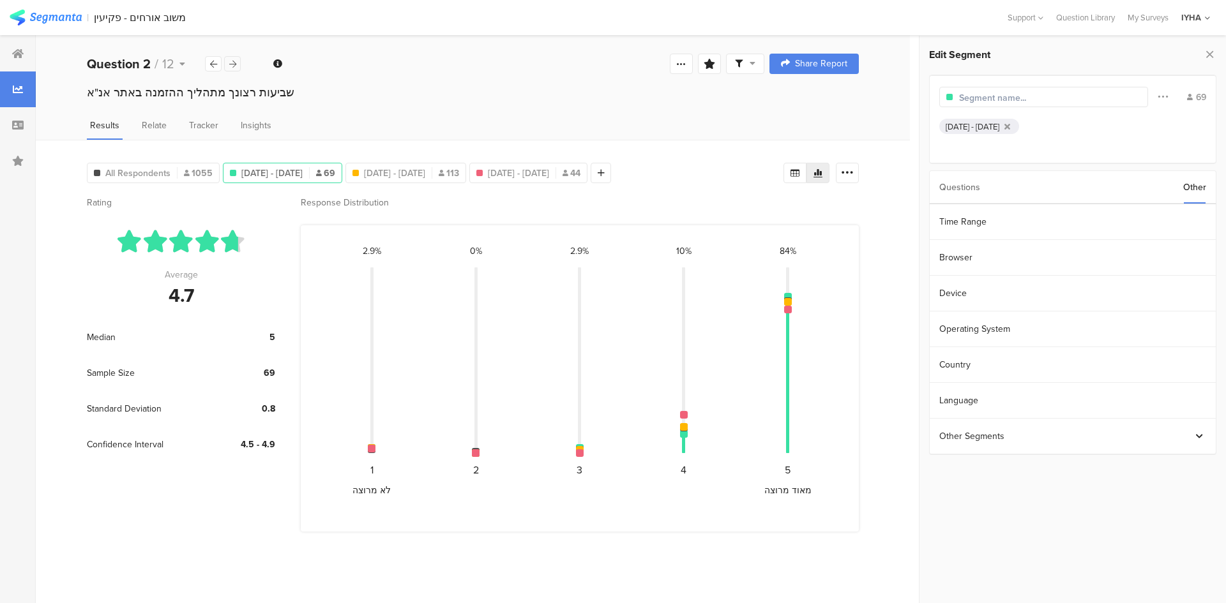
click at [232, 61] on icon at bounding box center [232, 64] width 7 height 8
click at [419, 173] on span "[DATE] - [DATE]" at bounding box center [388, 173] width 61 height 13
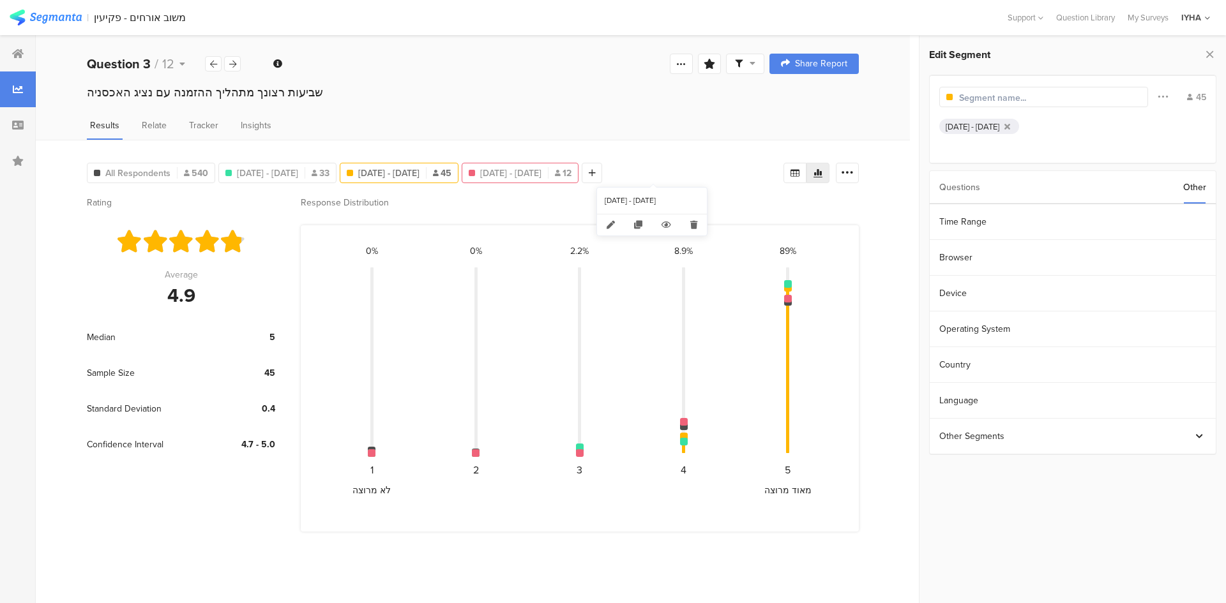
click at [541, 174] on span "[DATE] - [DATE]" at bounding box center [510, 173] width 61 height 13
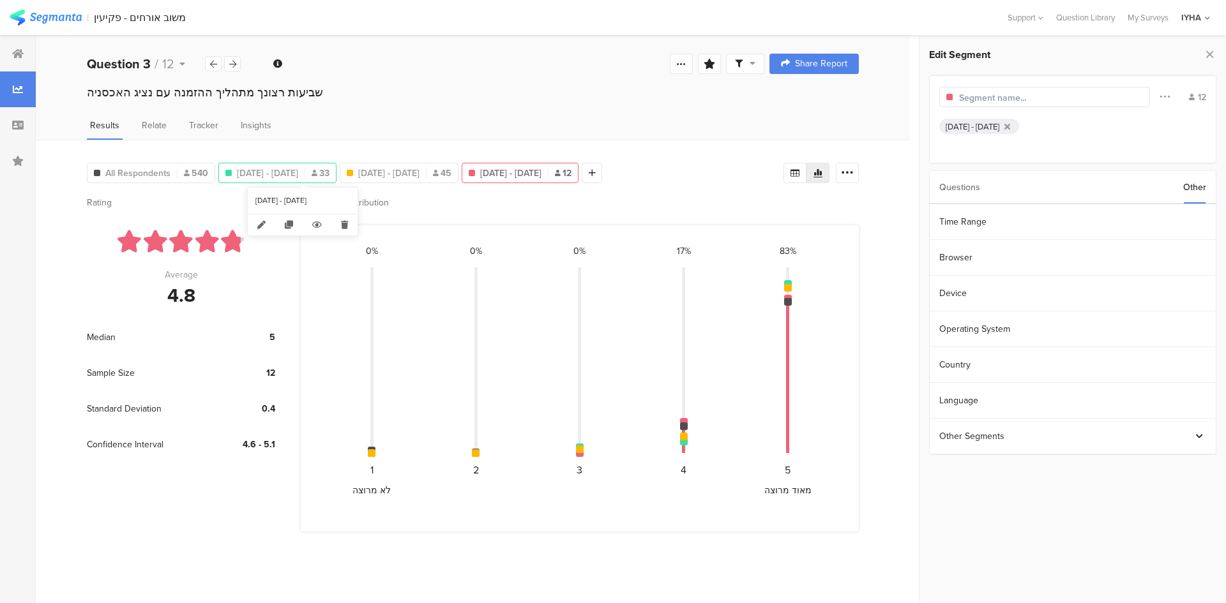
click at [276, 172] on span "[DATE] - [DATE]" at bounding box center [267, 173] width 61 height 13
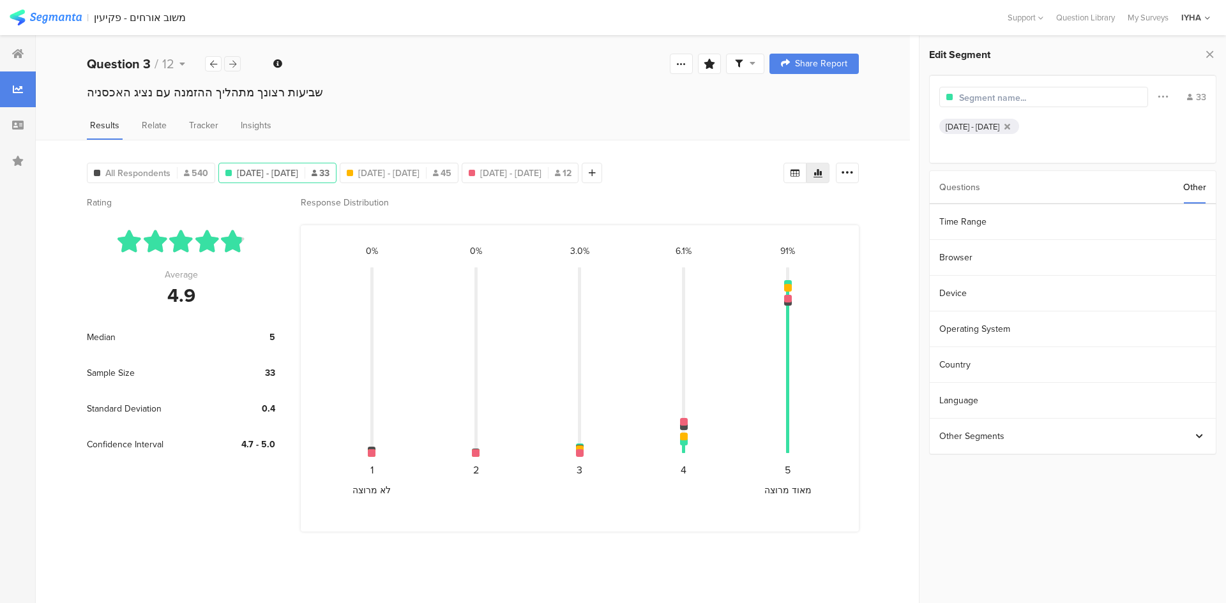
click at [235, 66] on icon at bounding box center [232, 64] width 7 height 8
click at [425, 174] on span "[DATE] - [DATE]" at bounding box center [393, 173] width 61 height 13
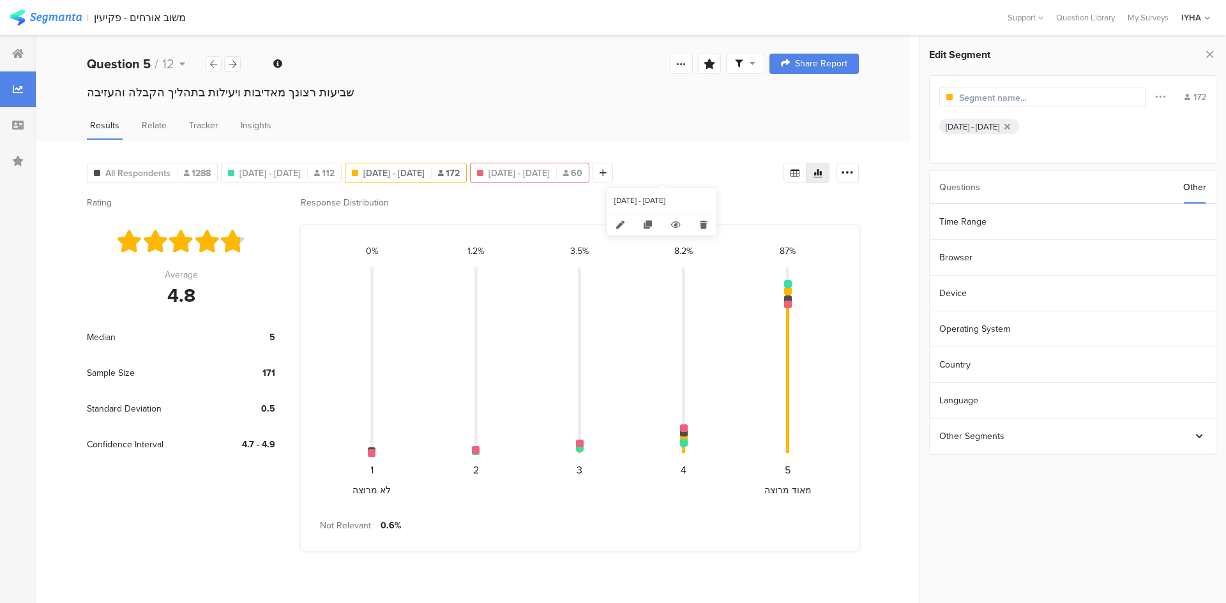
click at [550, 174] on span "[DATE] - [DATE]" at bounding box center [518, 173] width 61 height 13
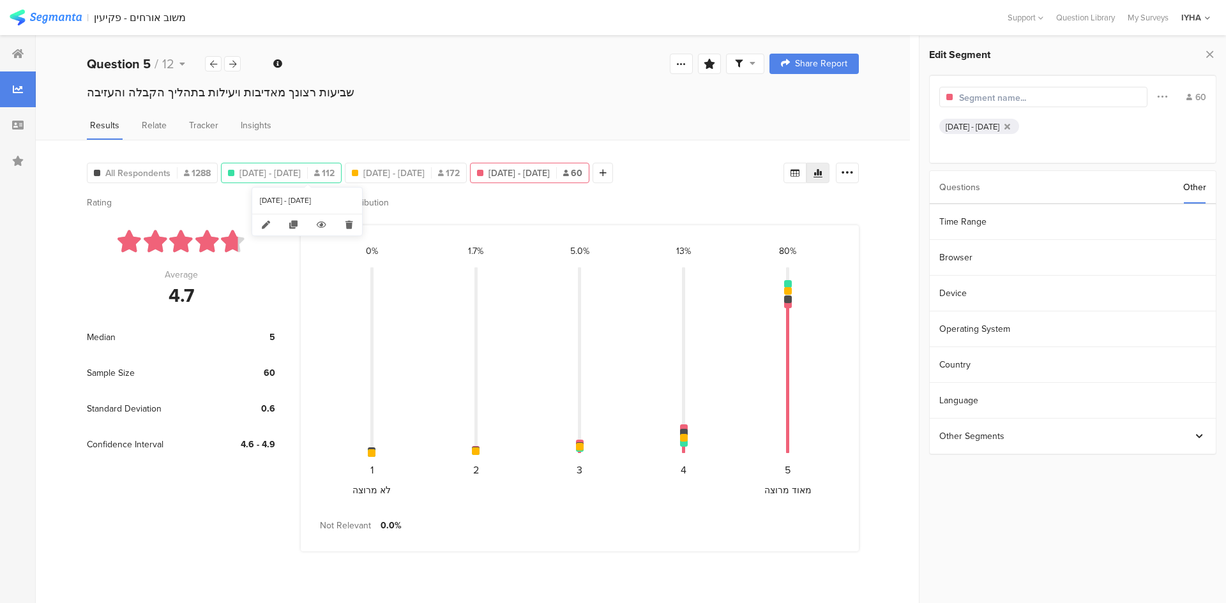
click at [301, 173] on span "[DATE] - [DATE]" at bounding box center [269, 173] width 61 height 13
click at [234, 67] on icon at bounding box center [232, 64] width 7 height 8
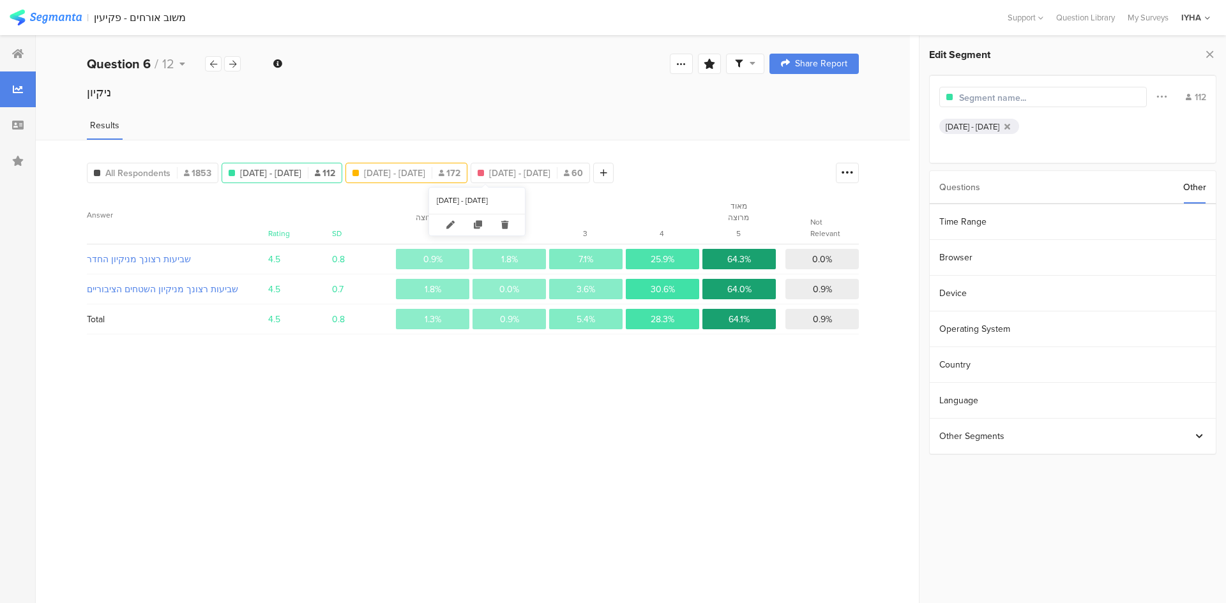
click at [425, 168] on span "[DATE] - [DATE]" at bounding box center [394, 173] width 61 height 13
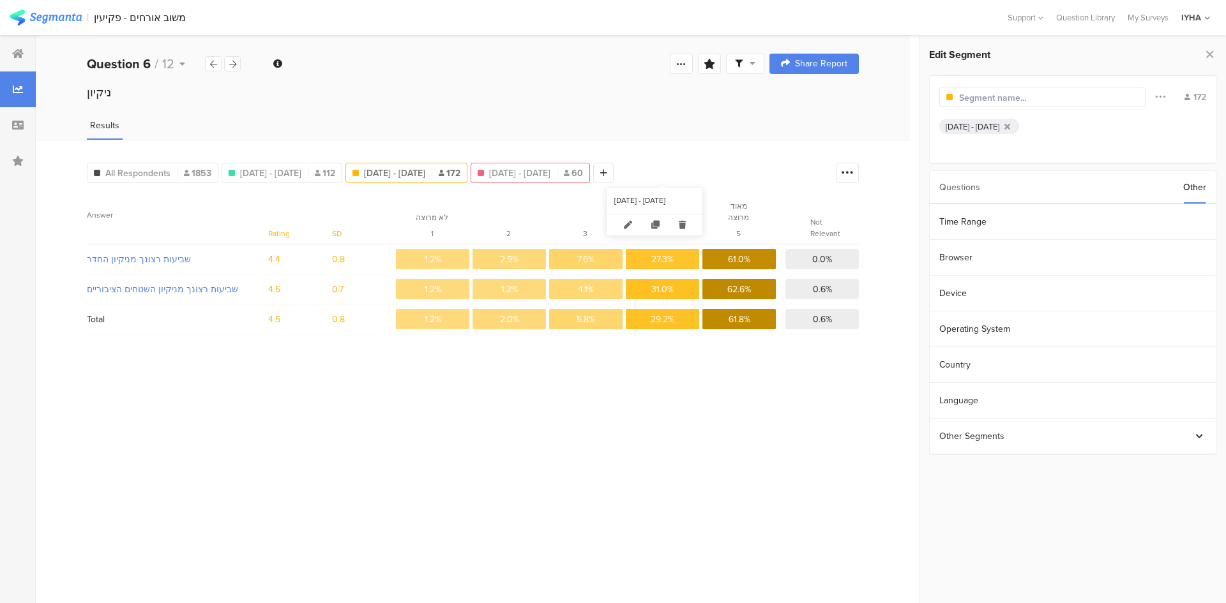
click at [550, 170] on span "[DATE] - [DATE]" at bounding box center [519, 173] width 61 height 13
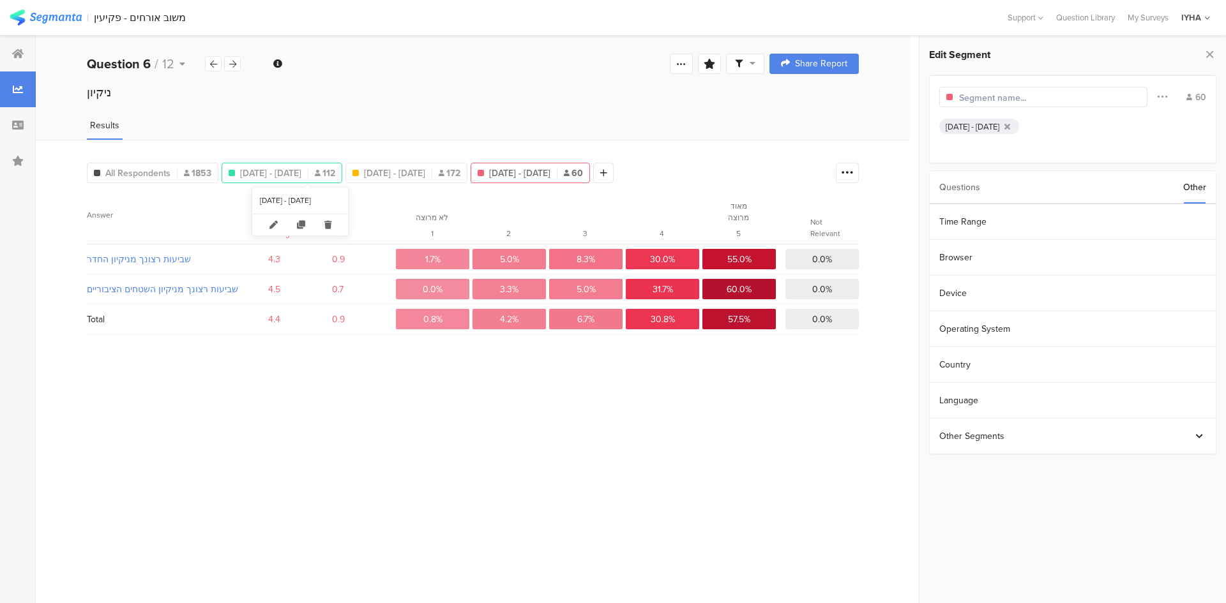
click at [291, 169] on span "[DATE] - [DATE]" at bounding box center [270, 173] width 61 height 13
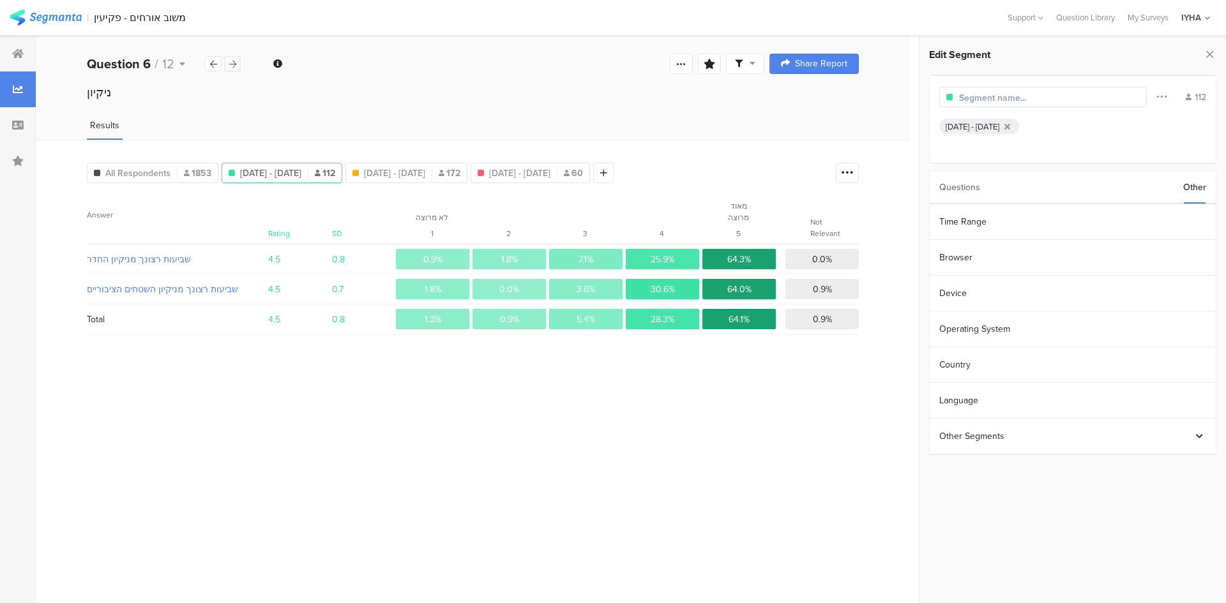
click at [233, 64] on icon at bounding box center [232, 64] width 7 height 8
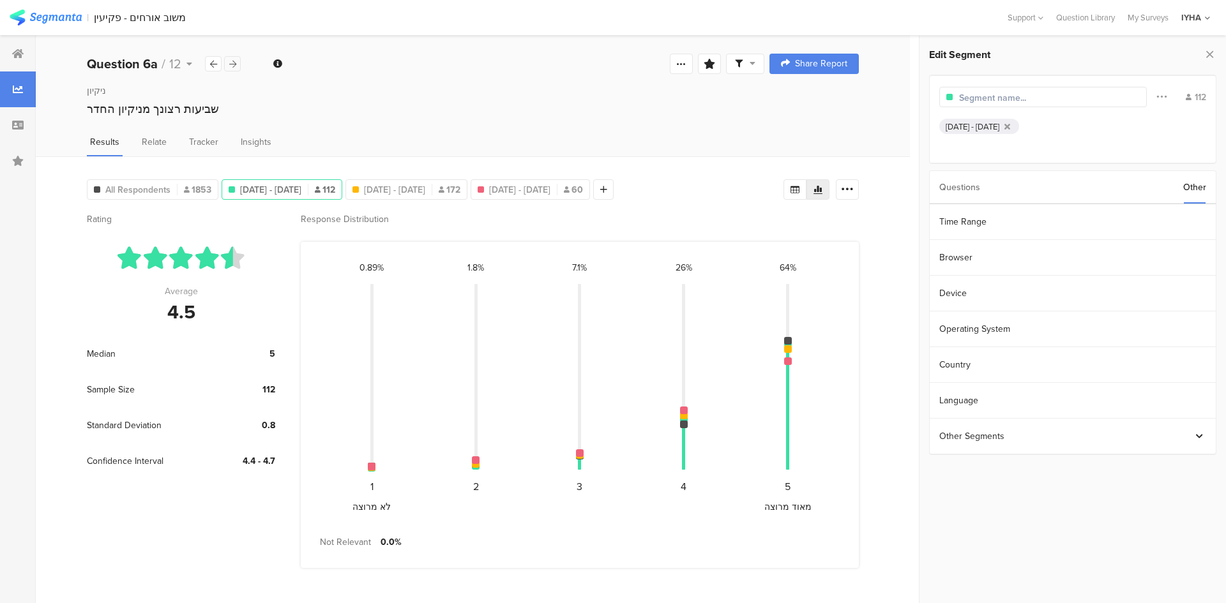
click at [232, 64] on icon at bounding box center [232, 64] width 7 height 8
click at [425, 189] on span "[DATE] - [DATE]" at bounding box center [394, 189] width 61 height 13
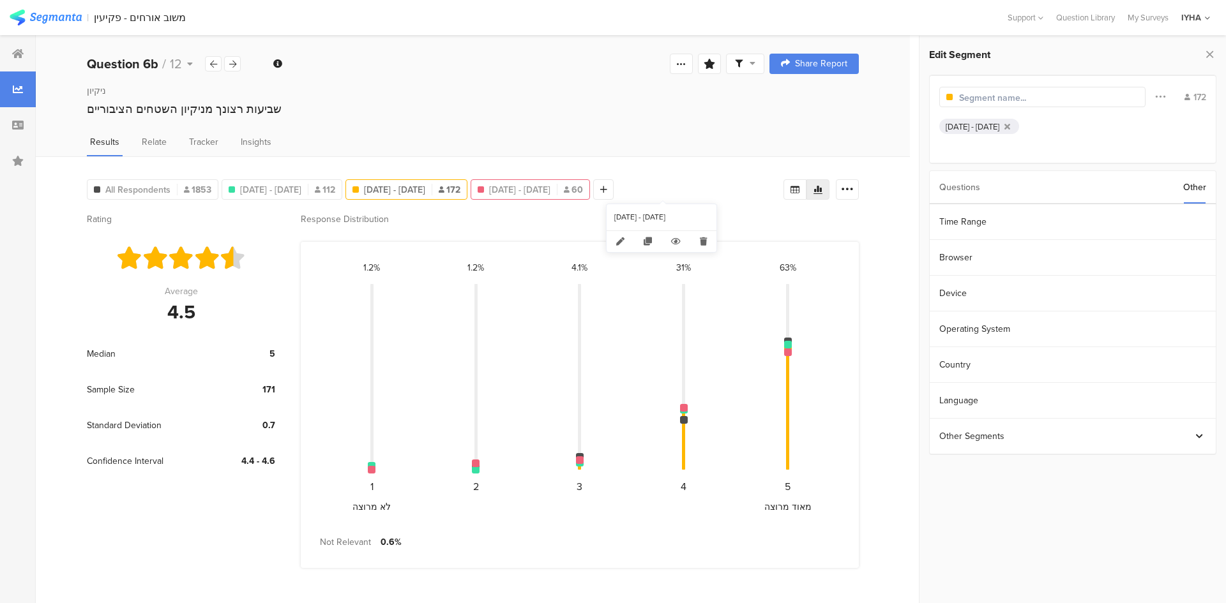
click at [550, 186] on span "[DATE] - [DATE]" at bounding box center [519, 189] width 61 height 13
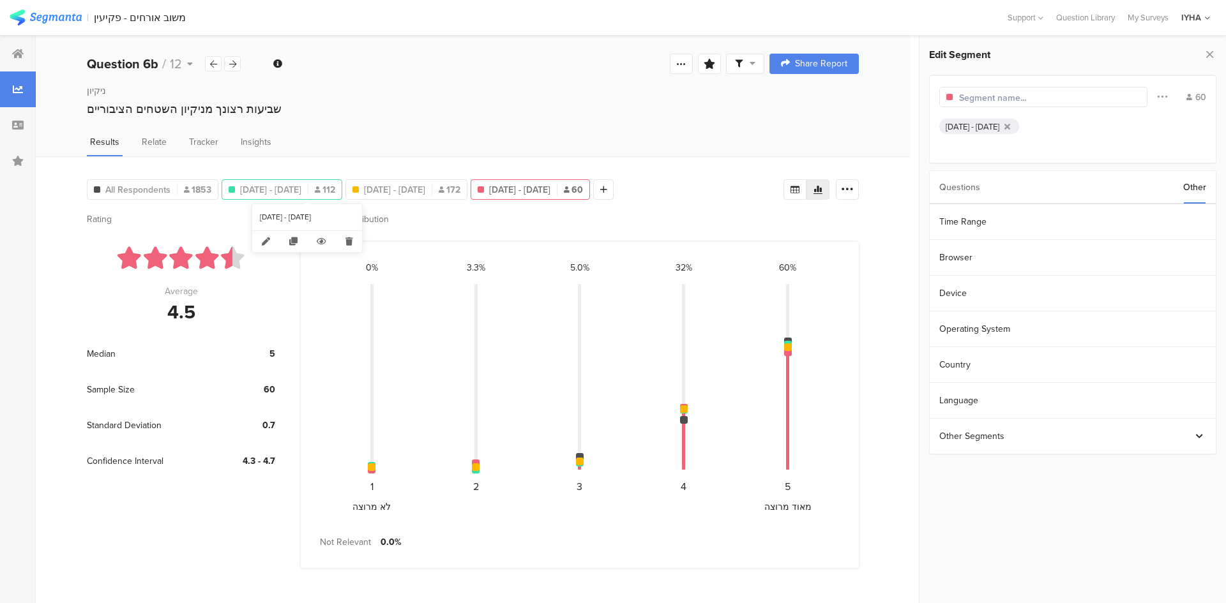
click at [301, 186] on span "[DATE] - [DATE]" at bounding box center [270, 189] width 61 height 13
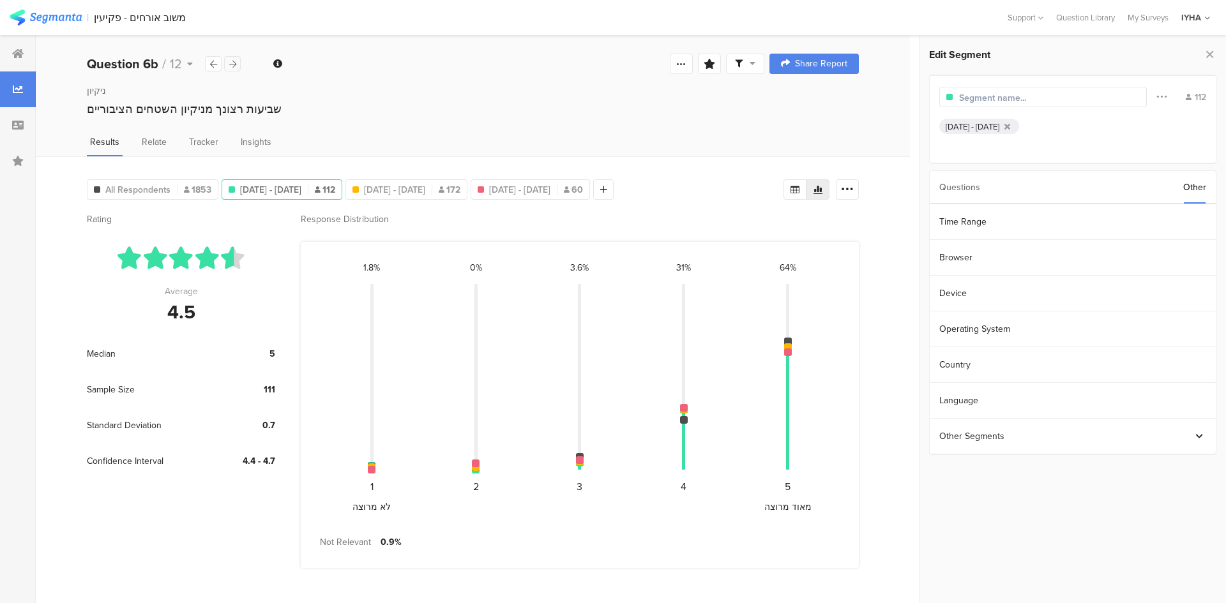
click at [228, 64] on div at bounding box center [232, 63] width 17 height 15
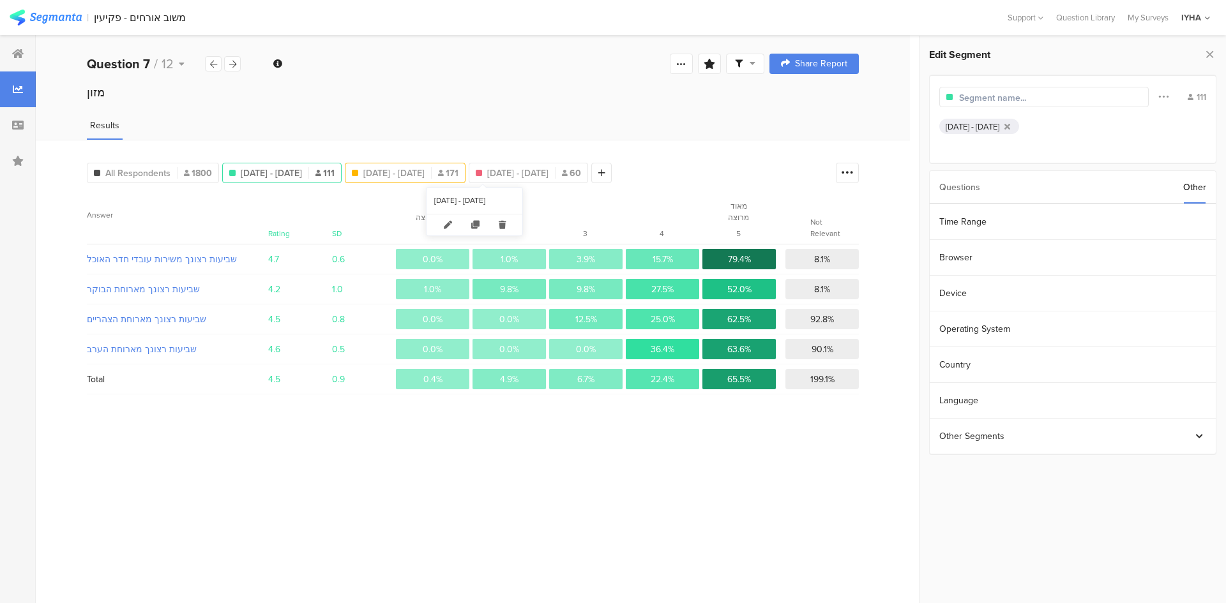
click at [425, 171] on span "[DATE] - [DATE]" at bounding box center [393, 173] width 61 height 13
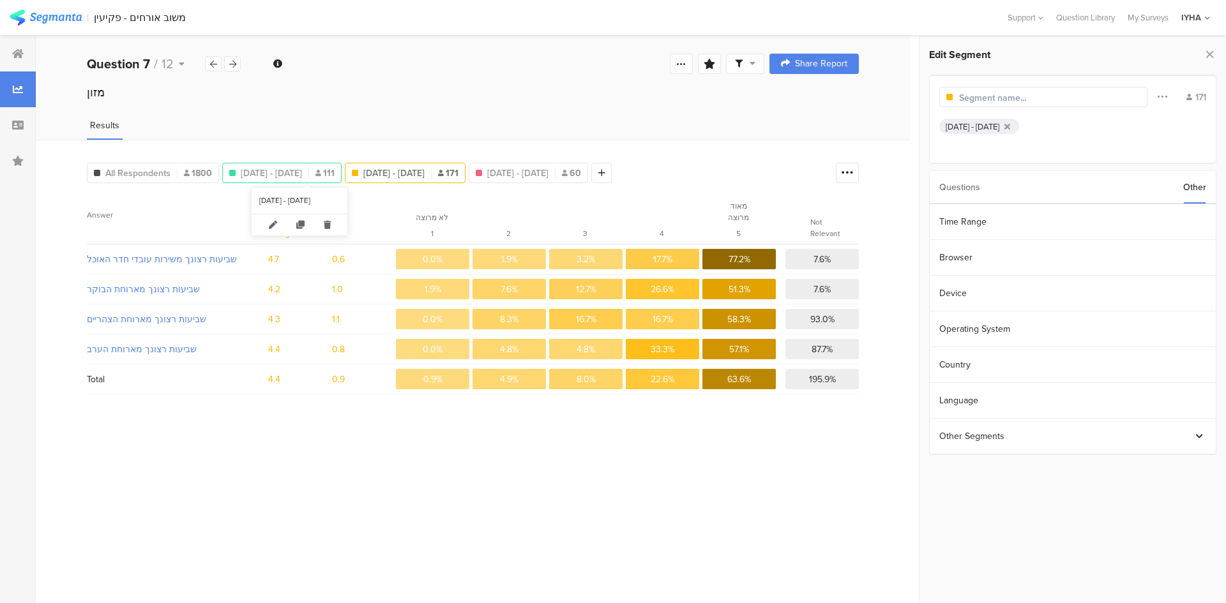
click at [302, 173] on span "[DATE] - [DATE]" at bounding box center [271, 173] width 61 height 13
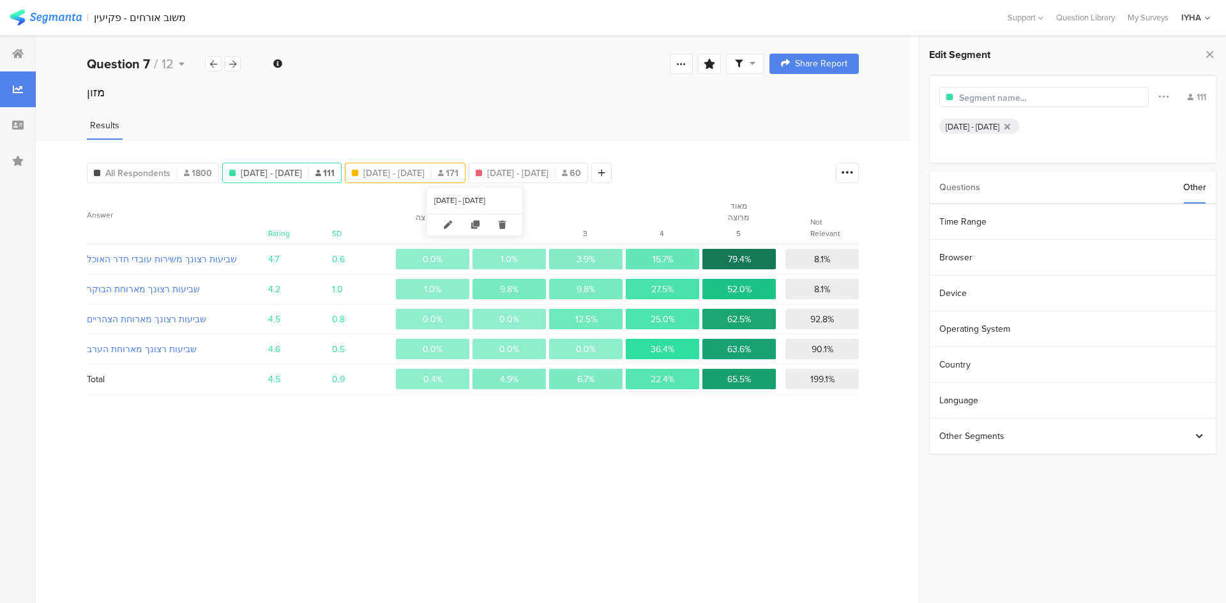
click at [425, 171] on span "[DATE] - [DATE]" at bounding box center [393, 173] width 61 height 13
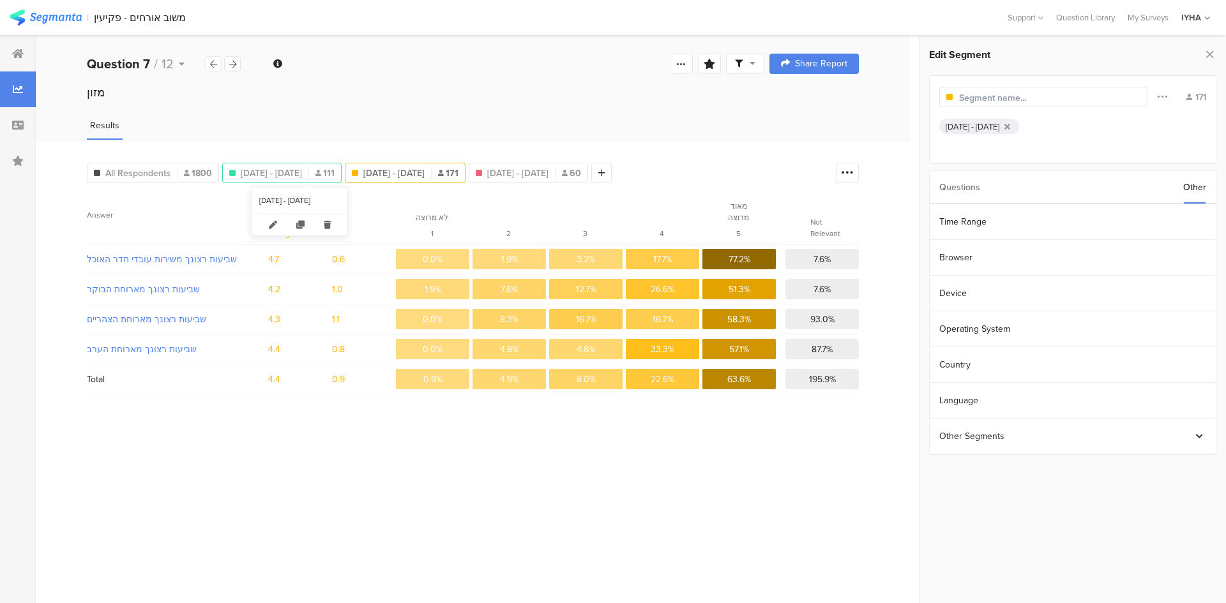
click at [302, 173] on span "[DATE] - [DATE]" at bounding box center [271, 173] width 61 height 13
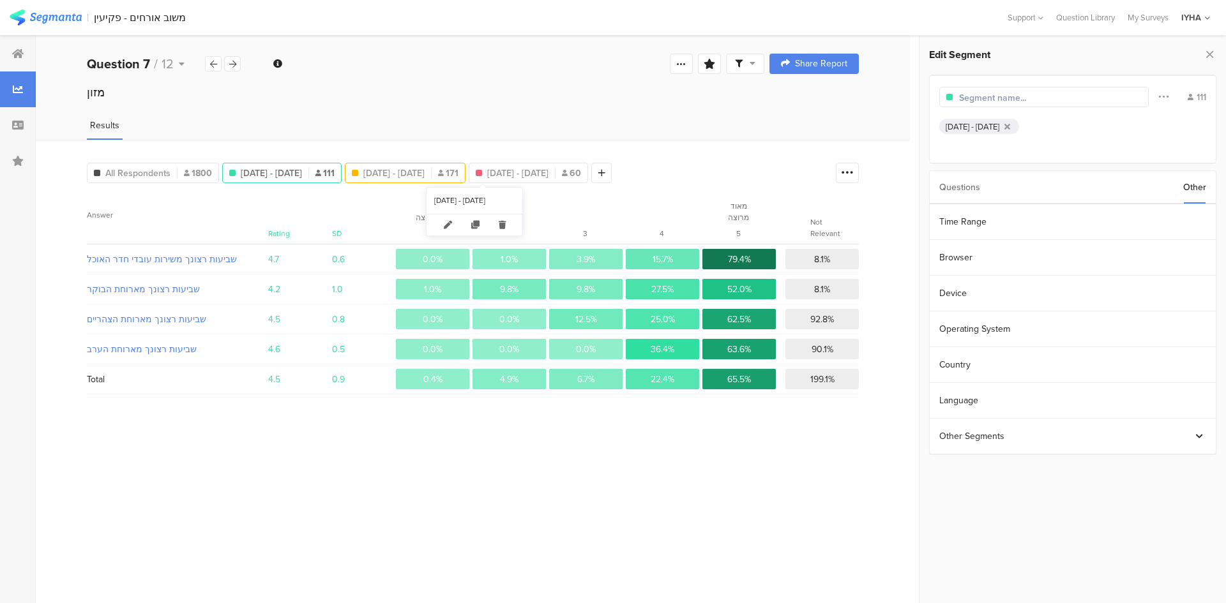
click at [425, 174] on span "[DATE] - [DATE]" at bounding box center [393, 173] width 61 height 13
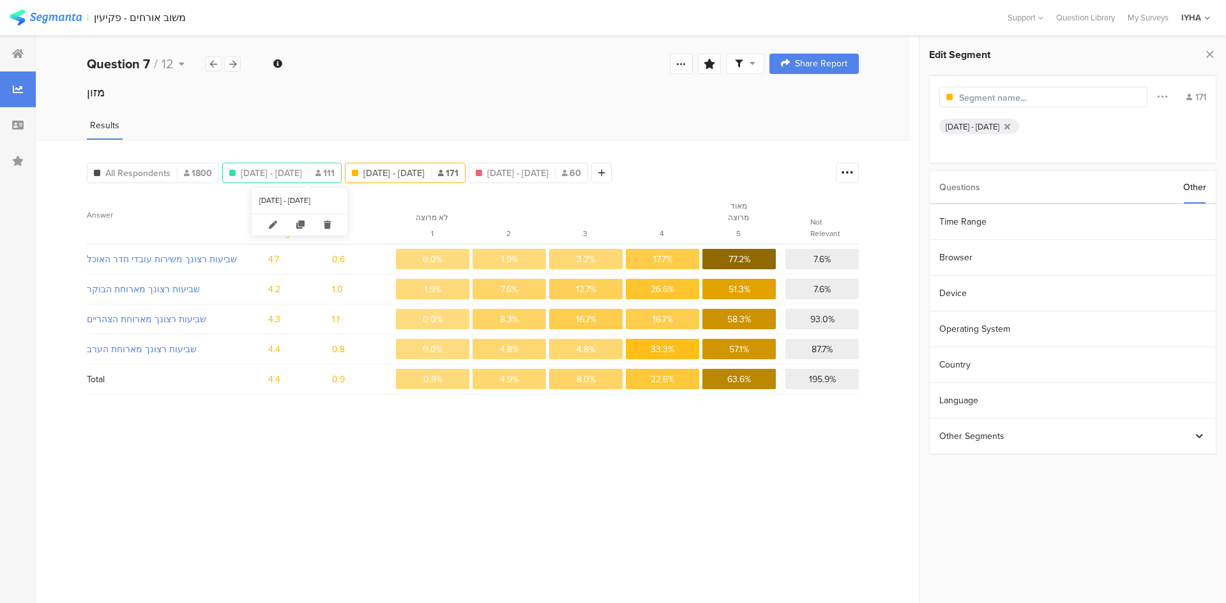
click at [302, 169] on span "[DATE] - [DATE]" at bounding box center [271, 173] width 61 height 13
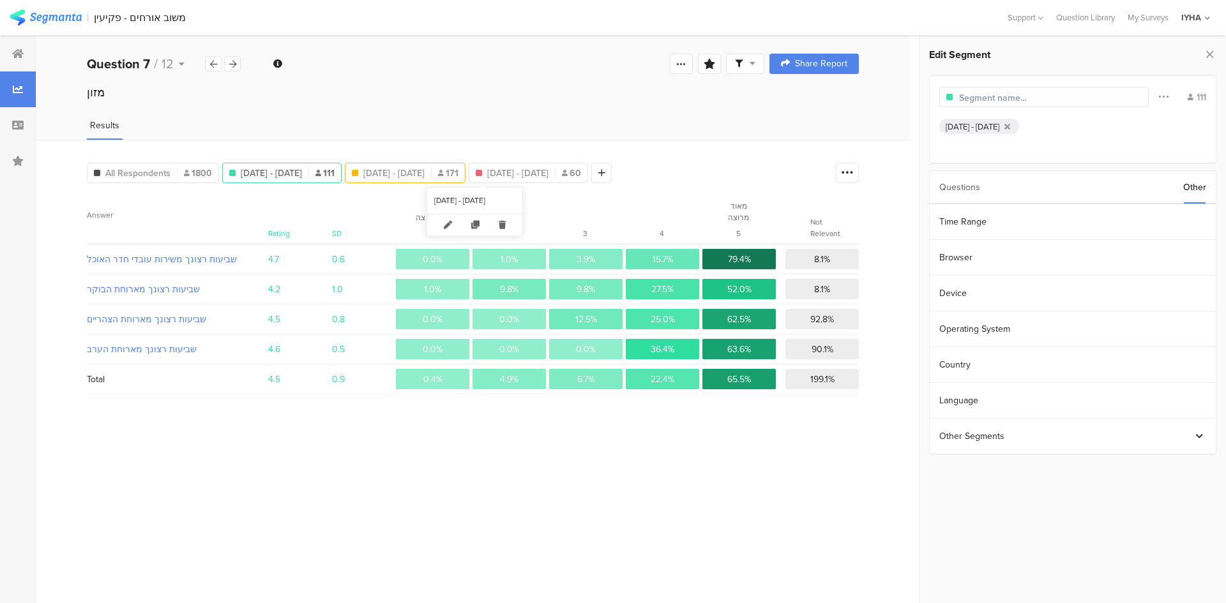
click at [425, 174] on span "[DATE] - [DATE]" at bounding box center [393, 173] width 61 height 13
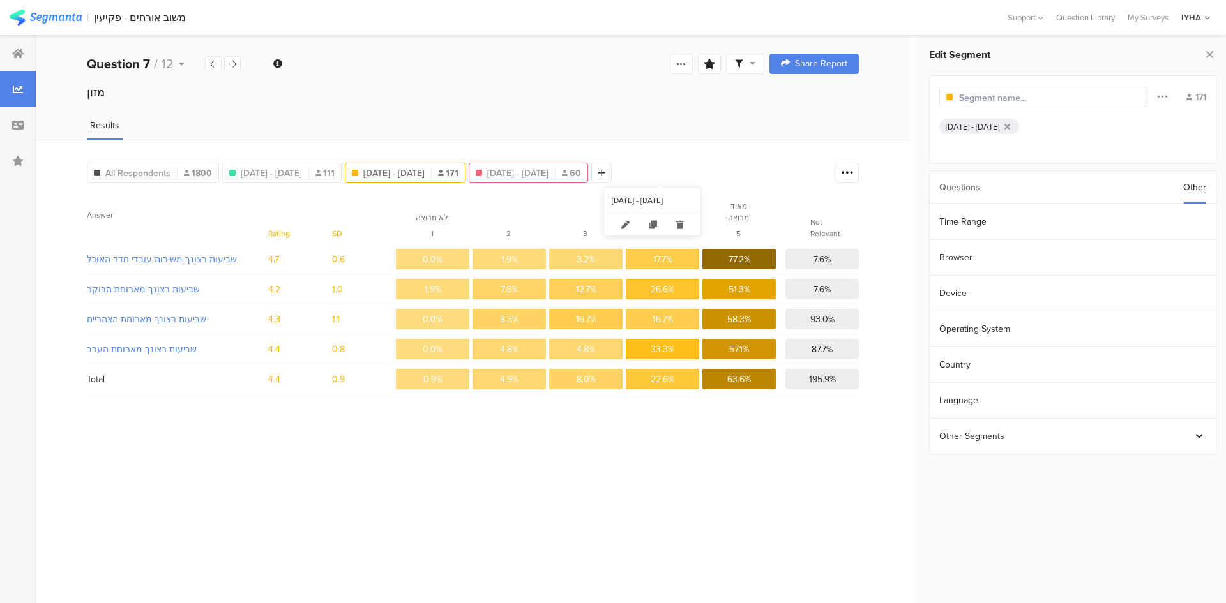
click at [548, 174] on span "[DATE] - [DATE]" at bounding box center [517, 173] width 61 height 13
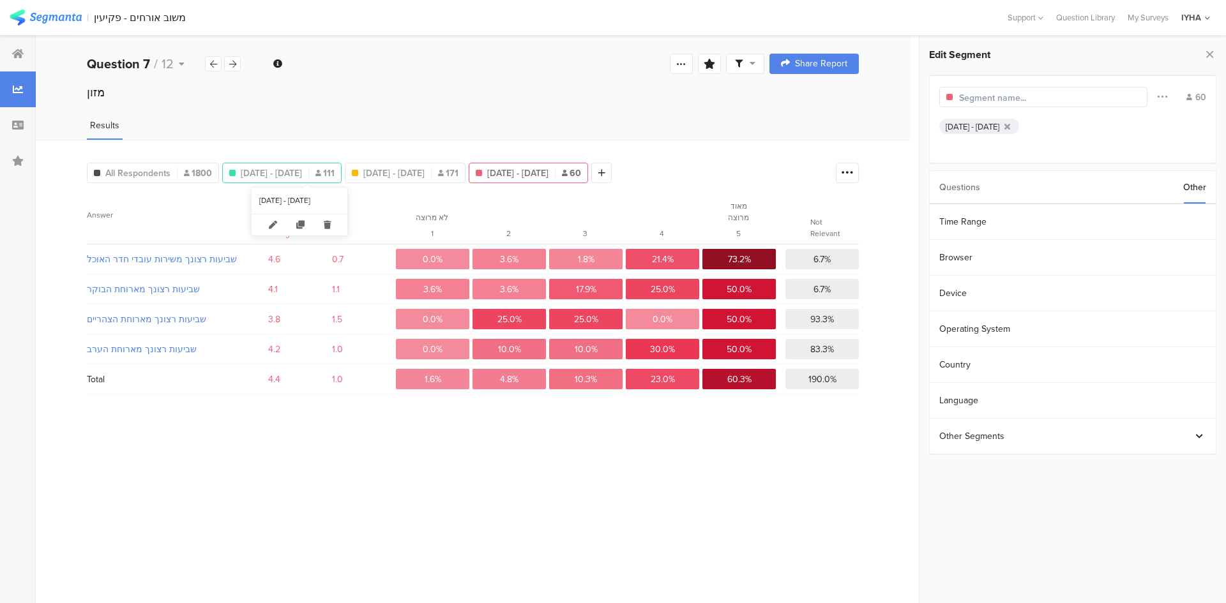
click at [296, 174] on span "[DATE] - [DATE]" at bounding box center [271, 173] width 61 height 13
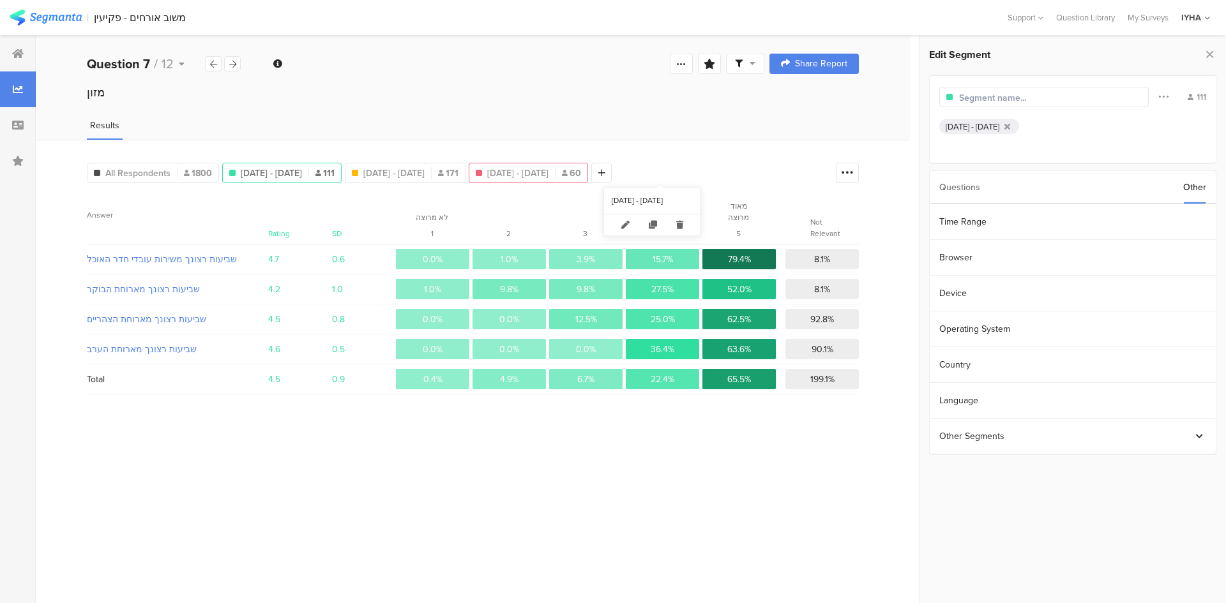
click at [548, 172] on span "[DATE] - [DATE]" at bounding box center [517, 173] width 61 height 13
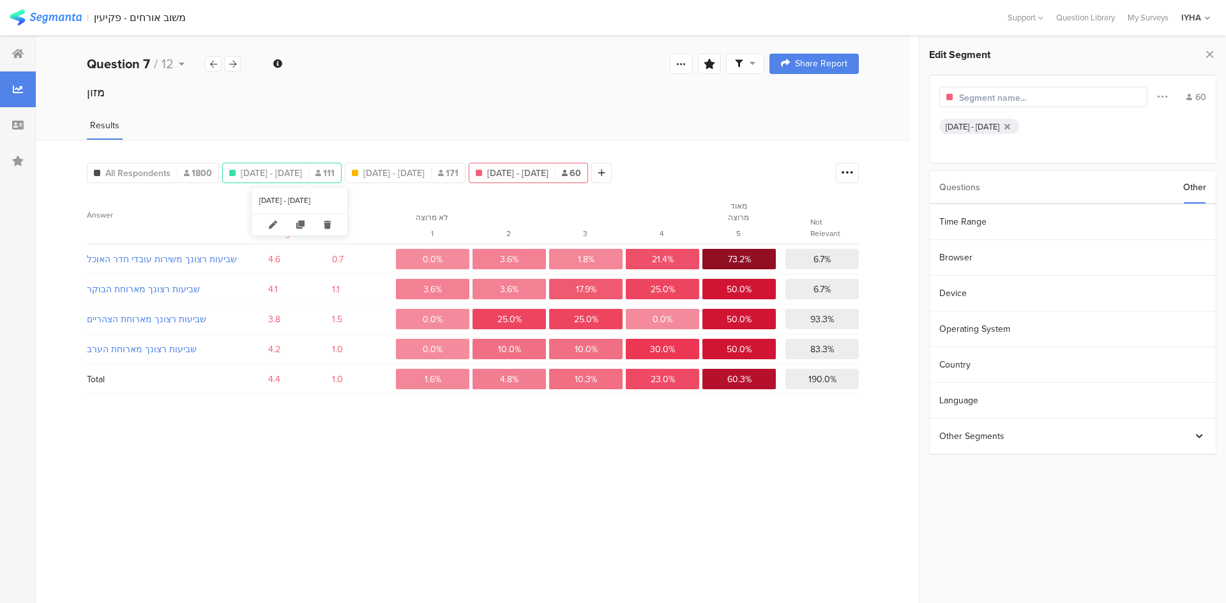
click at [302, 170] on span "[DATE] - [DATE]" at bounding box center [271, 173] width 61 height 13
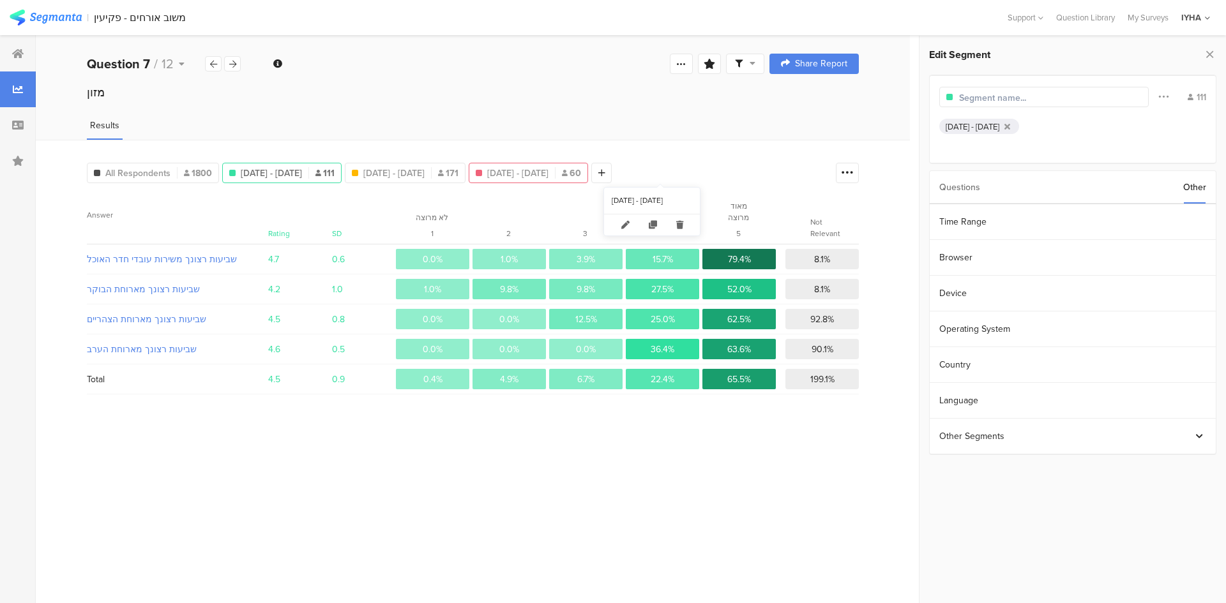
click at [548, 173] on span "[DATE] - [DATE]" at bounding box center [517, 173] width 61 height 13
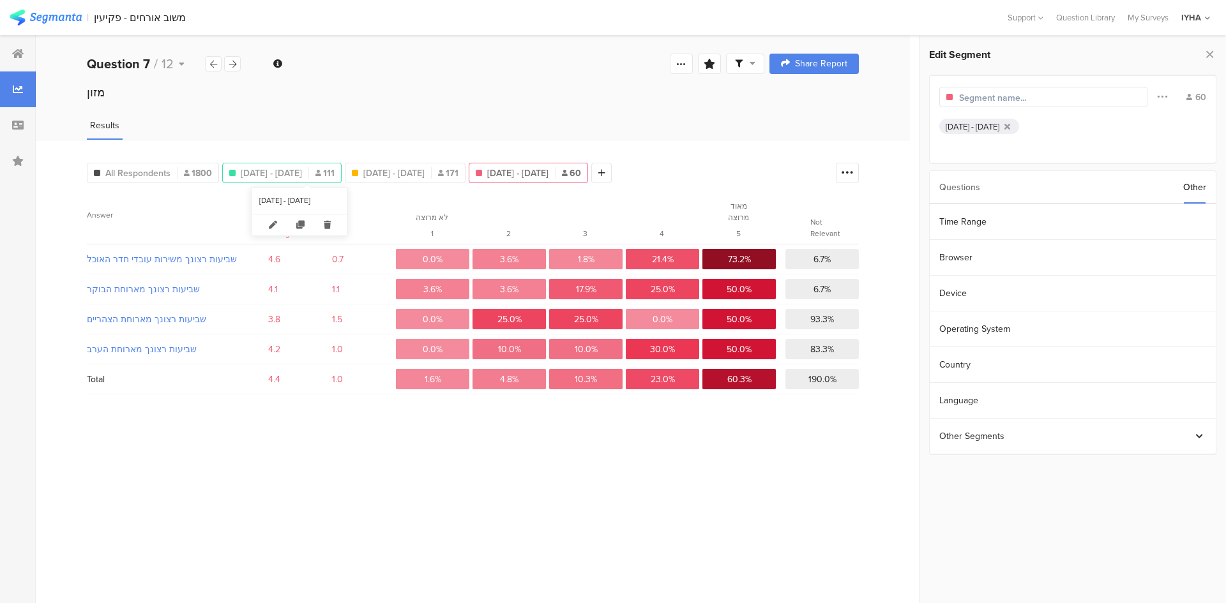
click at [302, 176] on span "[DATE] - [DATE]" at bounding box center [271, 173] width 61 height 13
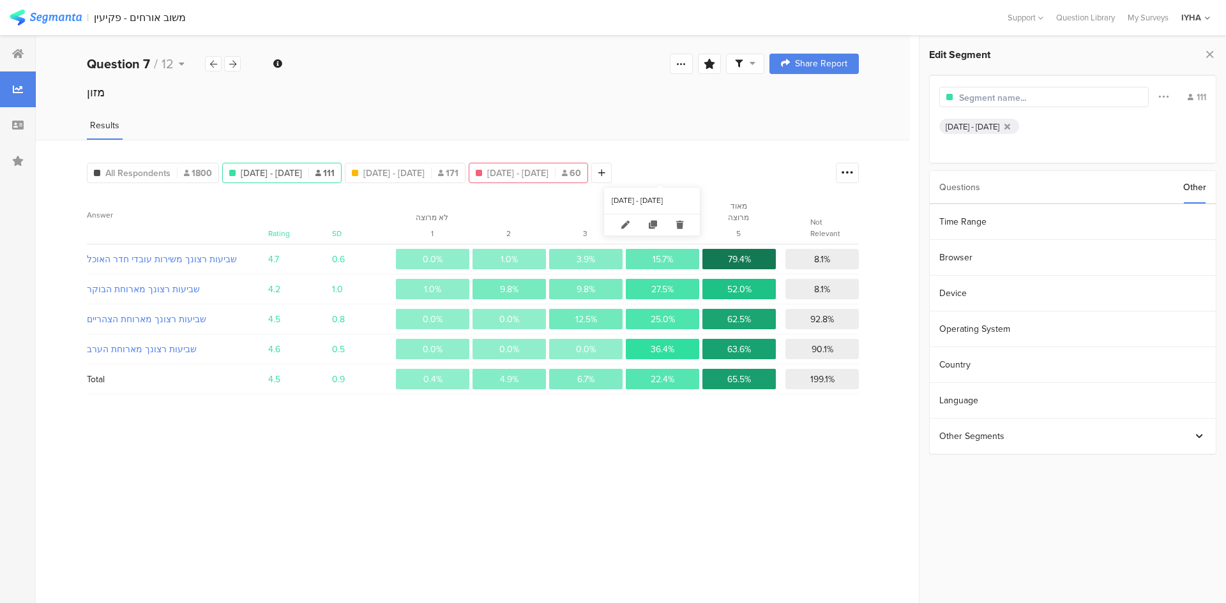
click at [548, 167] on span "[DATE] - [DATE]" at bounding box center [517, 173] width 61 height 13
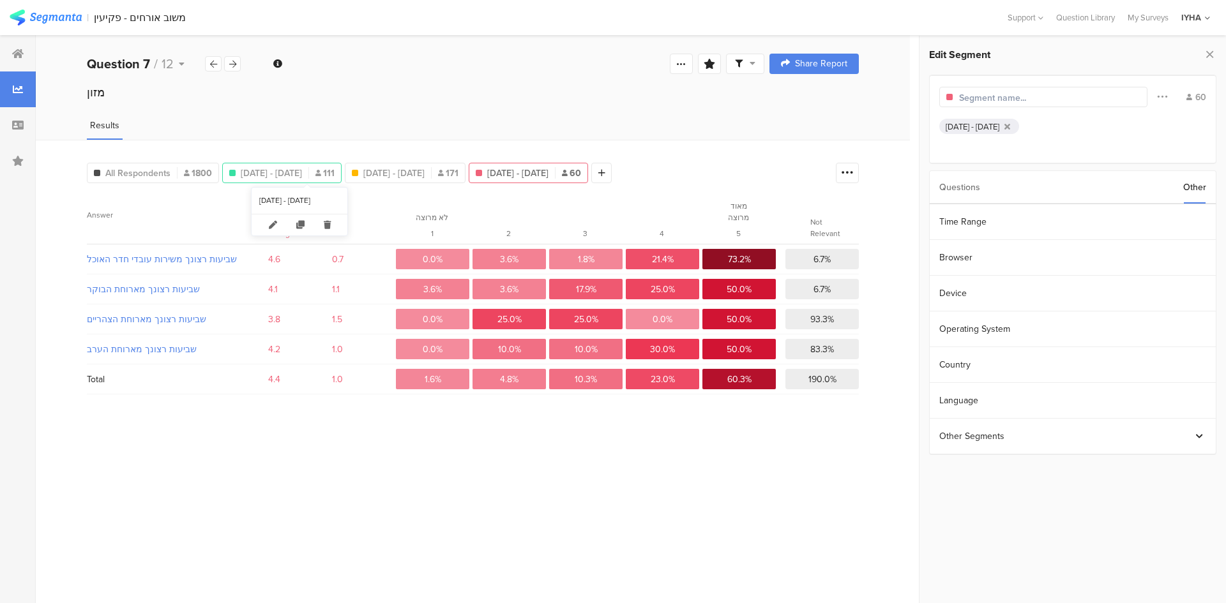
click at [302, 169] on span "[DATE] - [DATE]" at bounding box center [271, 173] width 61 height 13
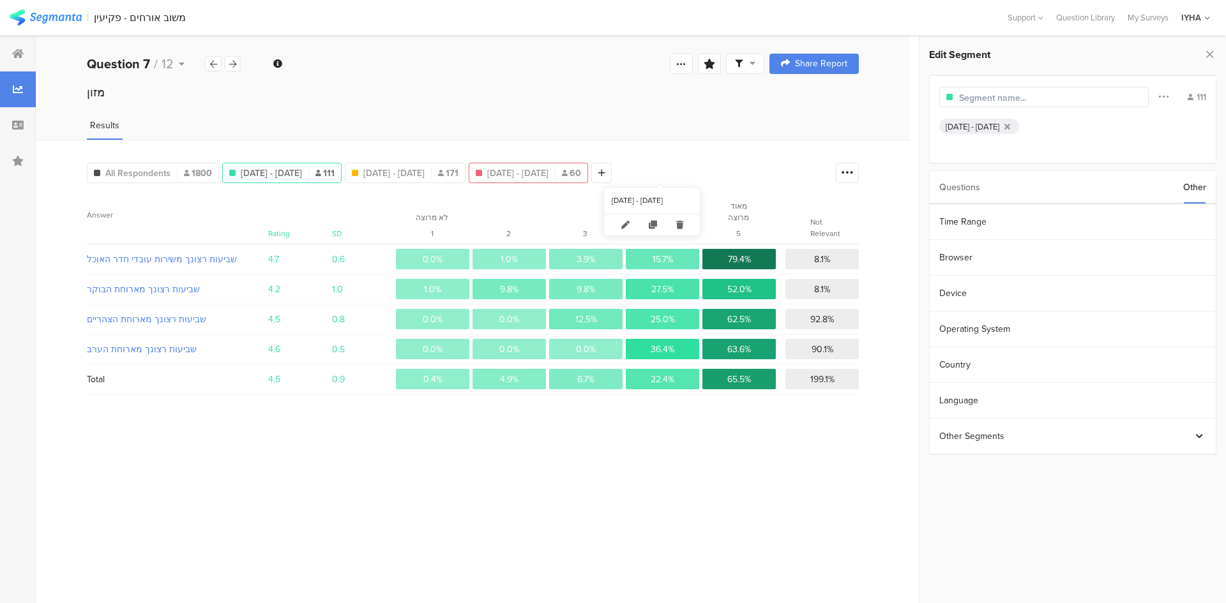
click at [548, 174] on span "[DATE] - [DATE]" at bounding box center [517, 173] width 61 height 13
